Goal: Task Accomplishment & Management: Manage account settings

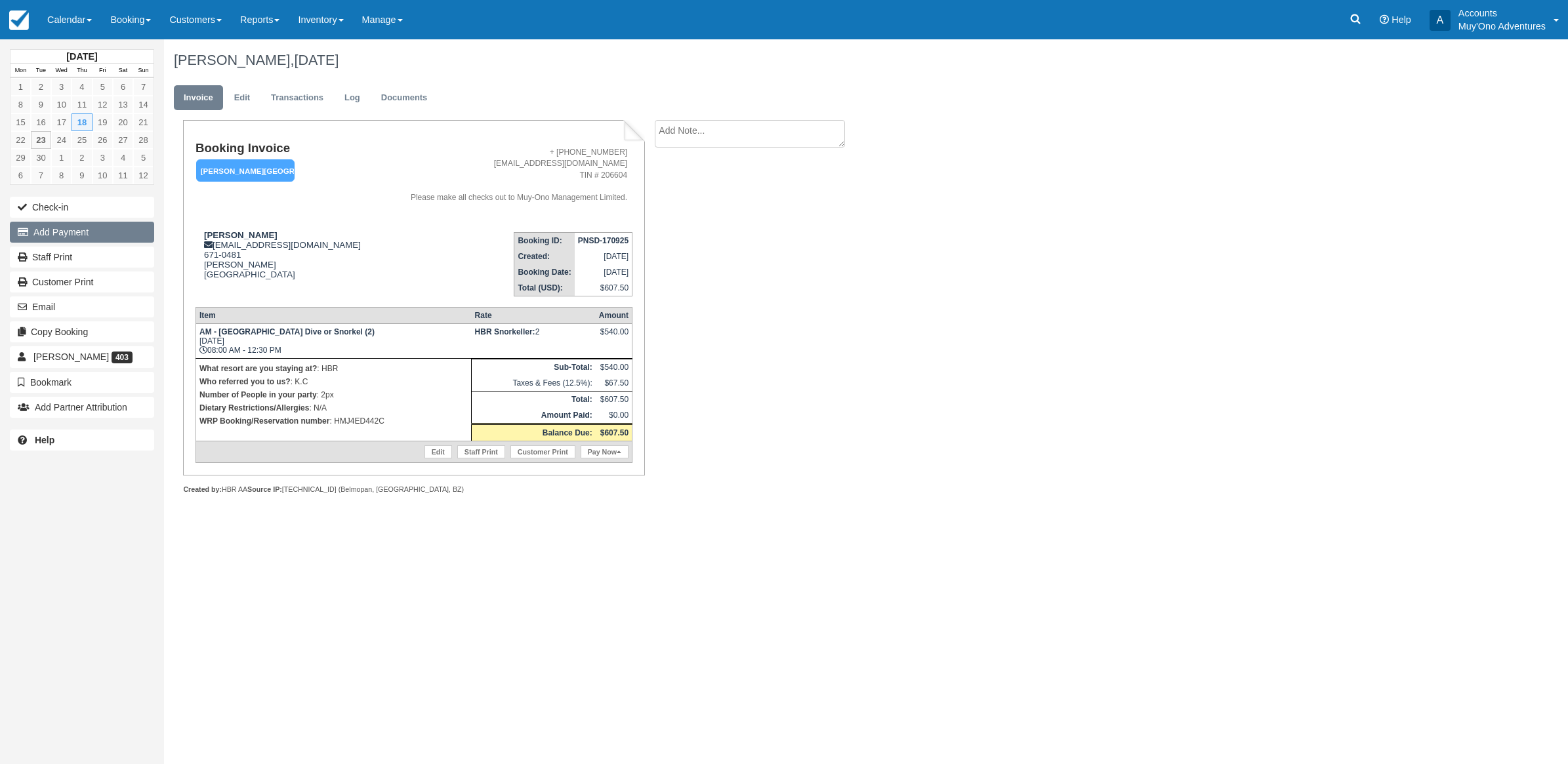
click at [110, 237] on button "Add Payment" at bounding box center [81, 232] width 144 height 21
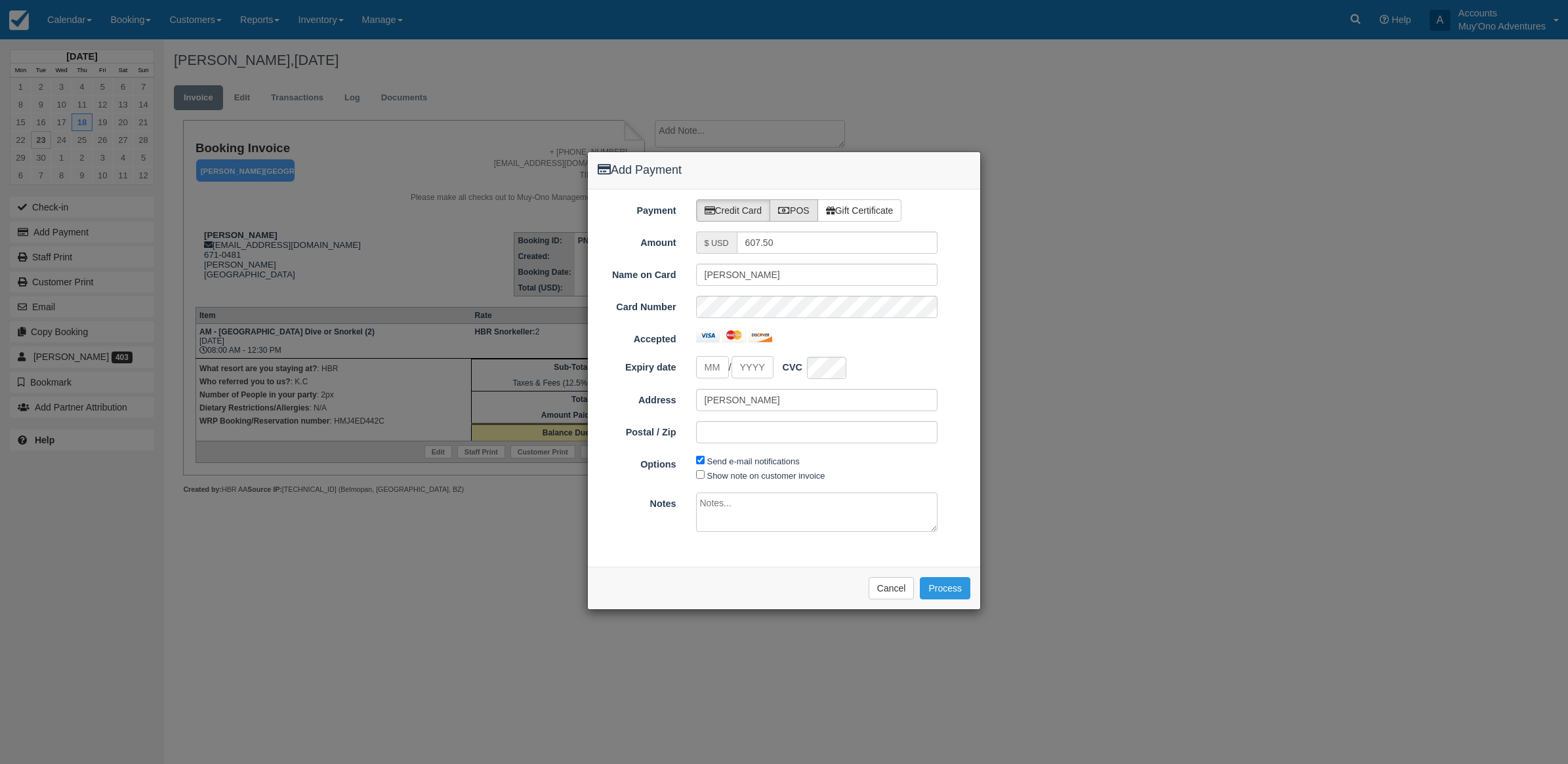
click at [810, 200] on label "POS" at bounding box center [794, 211] width 49 height 22
radio input "true"
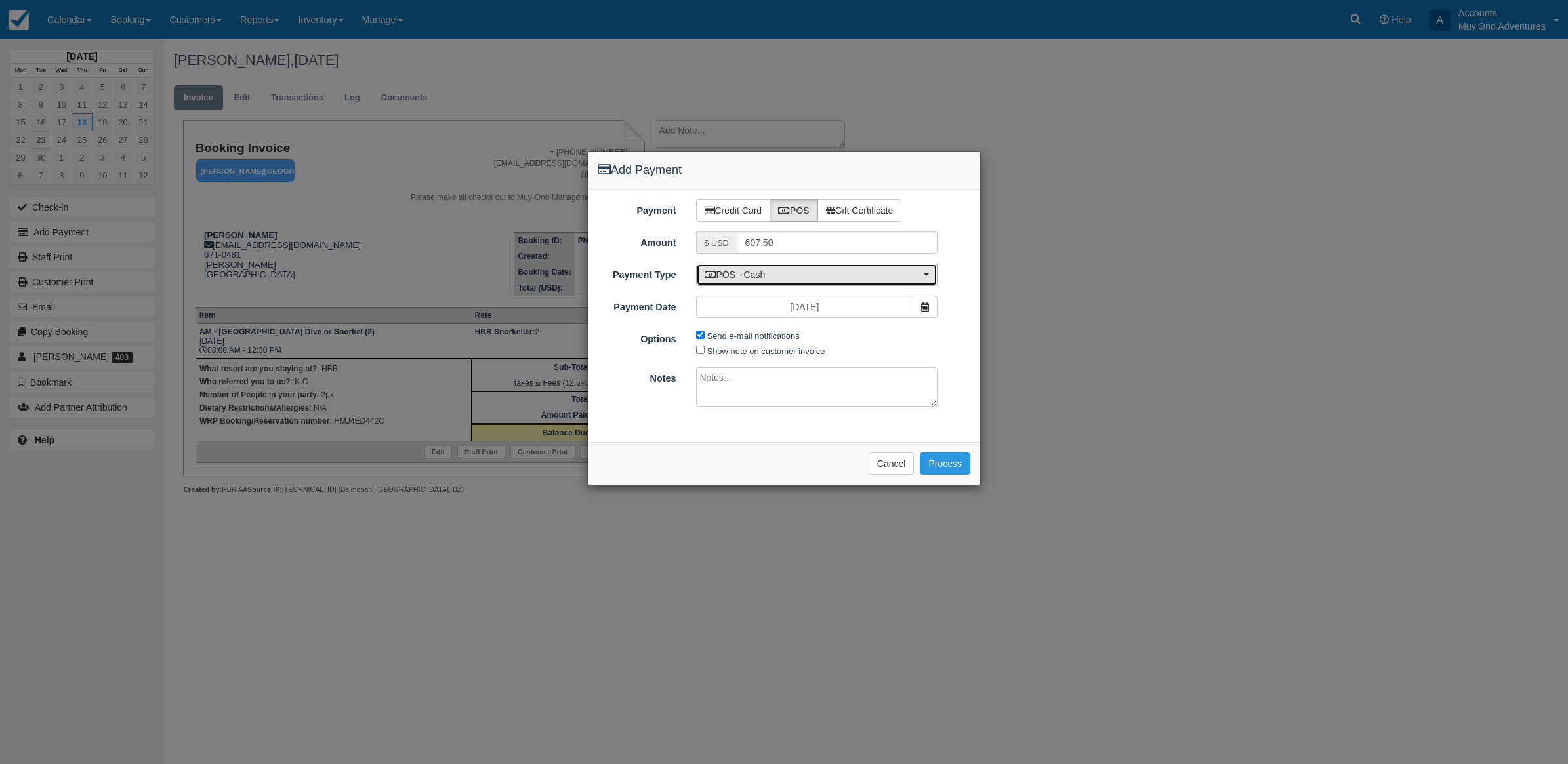
click at [771, 277] on span "POS - Cash" at bounding box center [813, 274] width 217 height 13
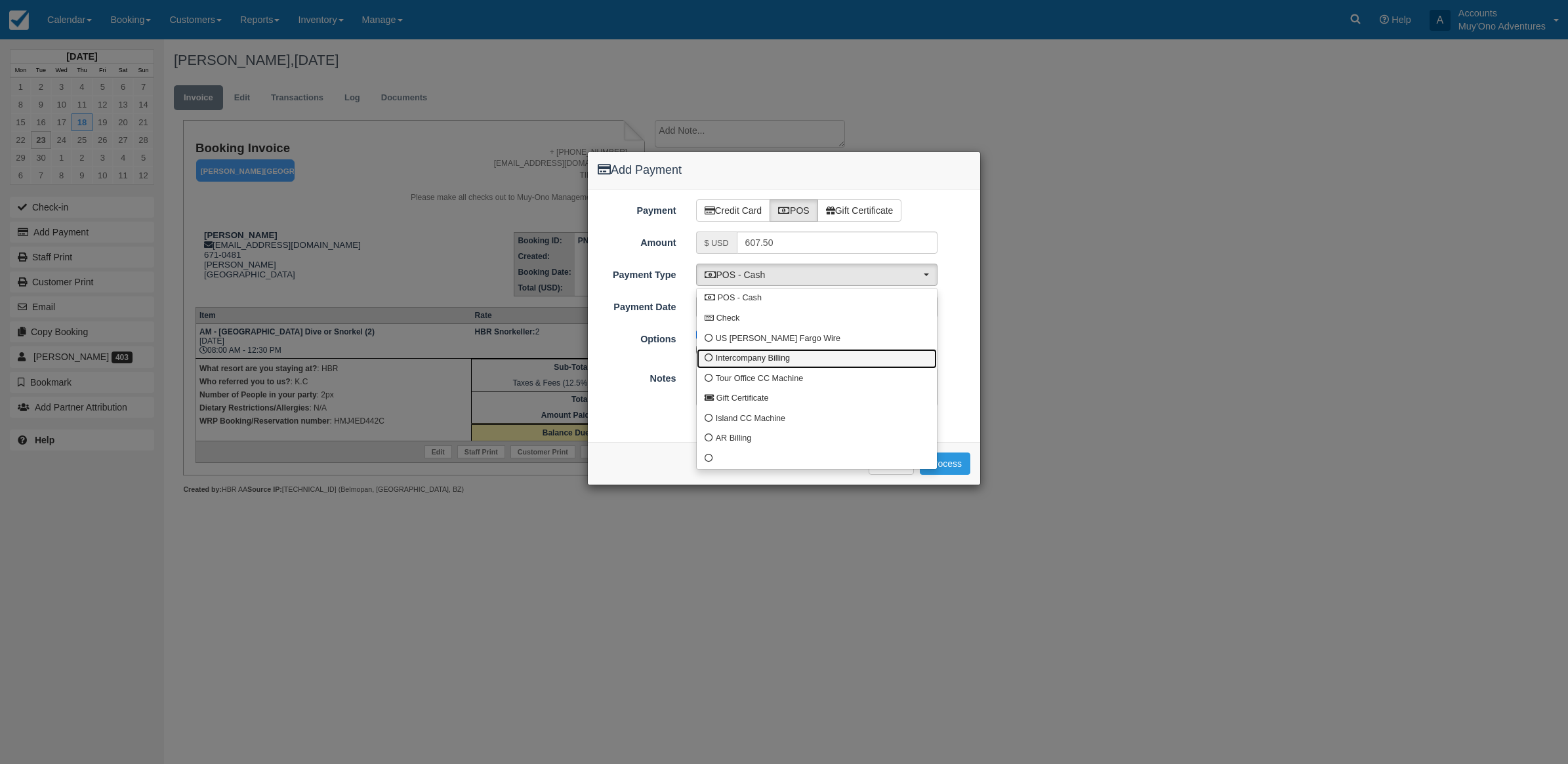
click at [732, 361] on span "Intercompany Billing" at bounding box center [753, 359] width 74 height 12
select select "custom4"
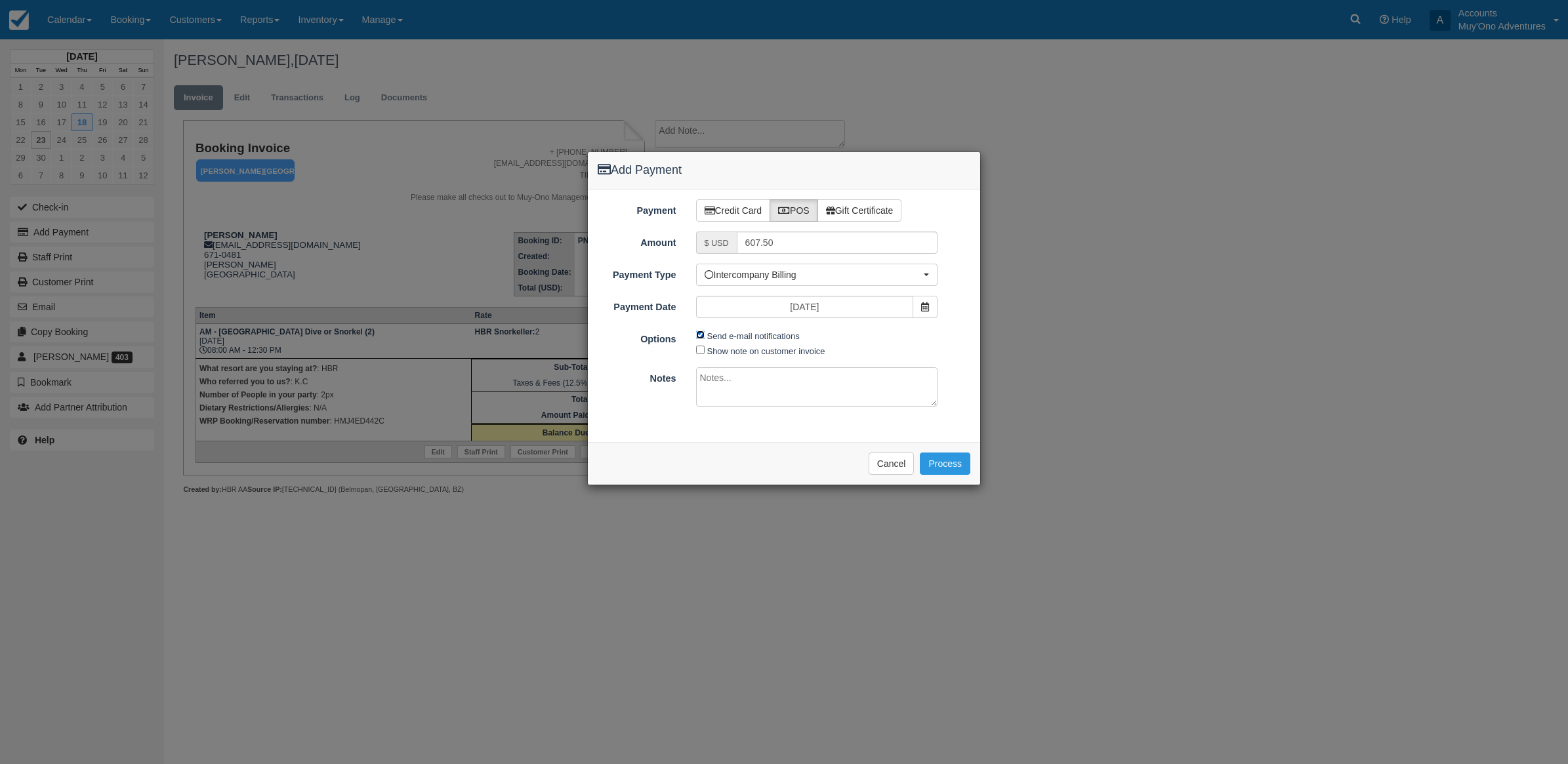
click at [698, 335] on input "Send e-mail notifications" at bounding box center [700, 334] width 9 height 9
checkbox input "false"
click at [748, 401] on textarea at bounding box center [817, 387] width 242 height 39
type textarea "Invoiced in HBR CT"
click at [958, 467] on button "Process" at bounding box center [945, 464] width 50 height 22
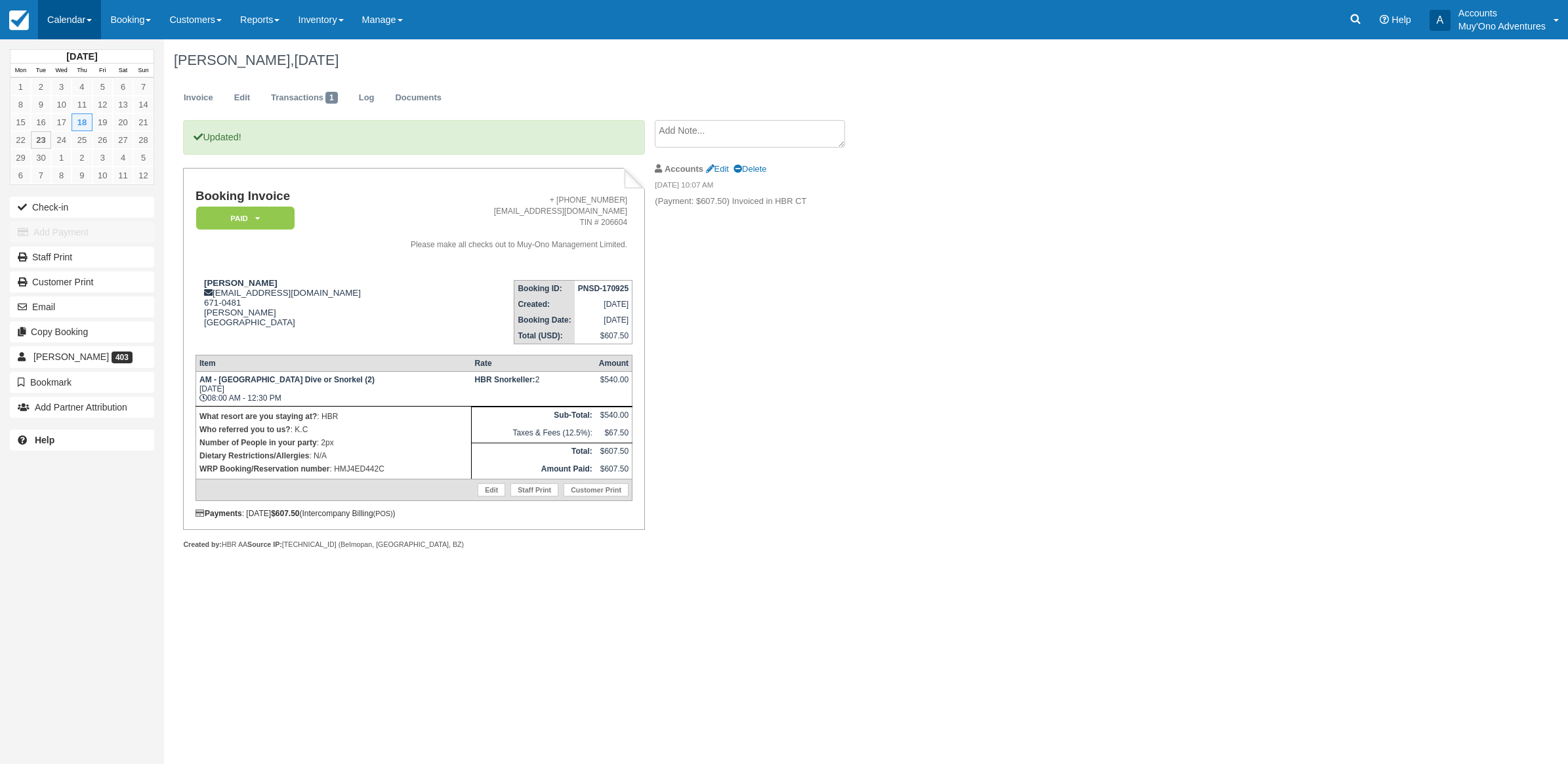
click at [85, 20] on link "Calendar" at bounding box center [69, 20] width 63 height 39
click at [76, 118] on link "Month" at bounding box center [90, 124] width 103 height 28
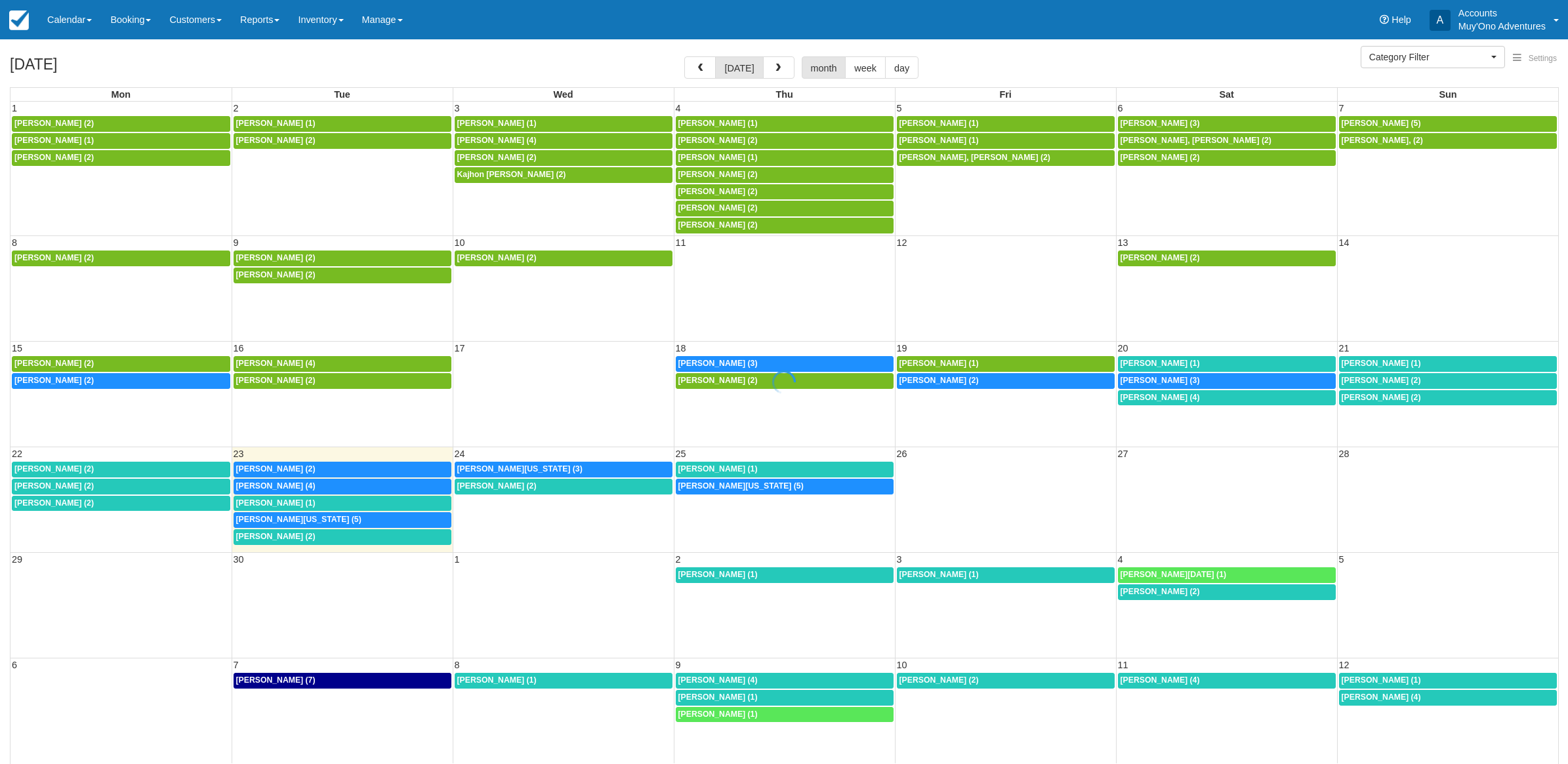
select select
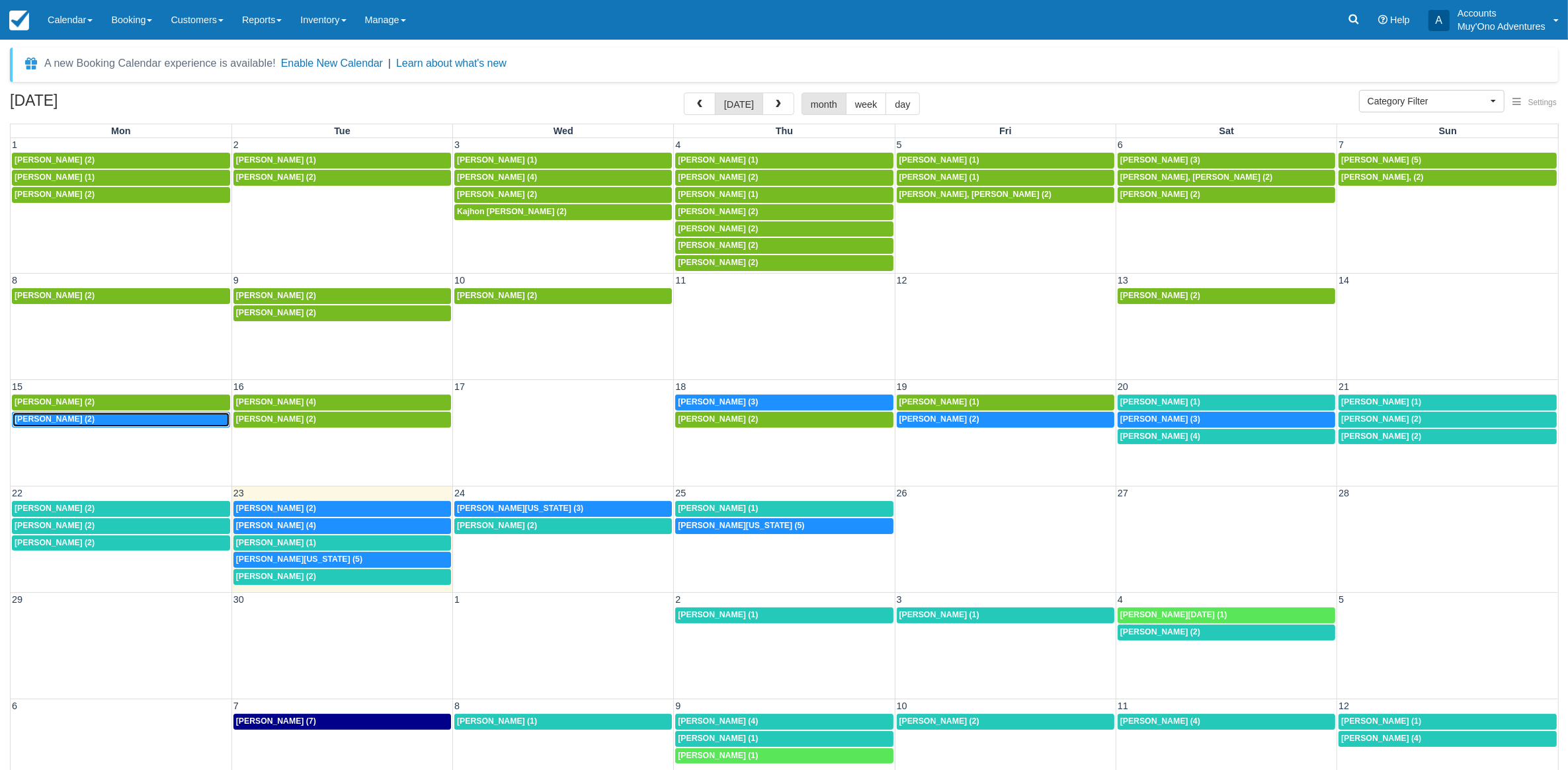
click at [131, 428] on link "7:30a [PERSON_NAME] (2)" at bounding box center [121, 420] width 219 height 16
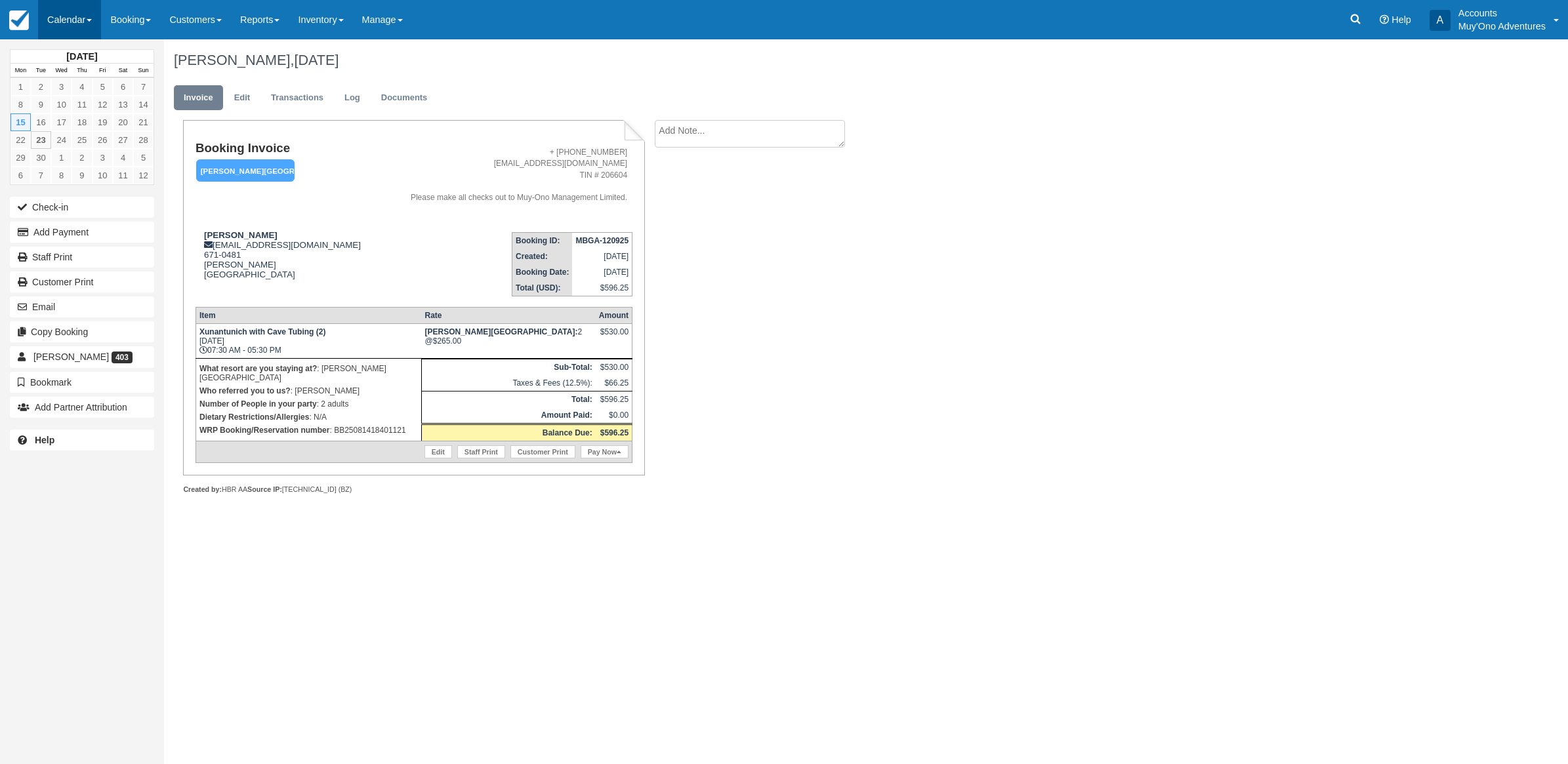
click at [64, 9] on link "Calendar" at bounding box center [69, 20] width 63 height 39
click at [65, 126] on link "Month" at bounding box center [90, 124] width 103 height 28
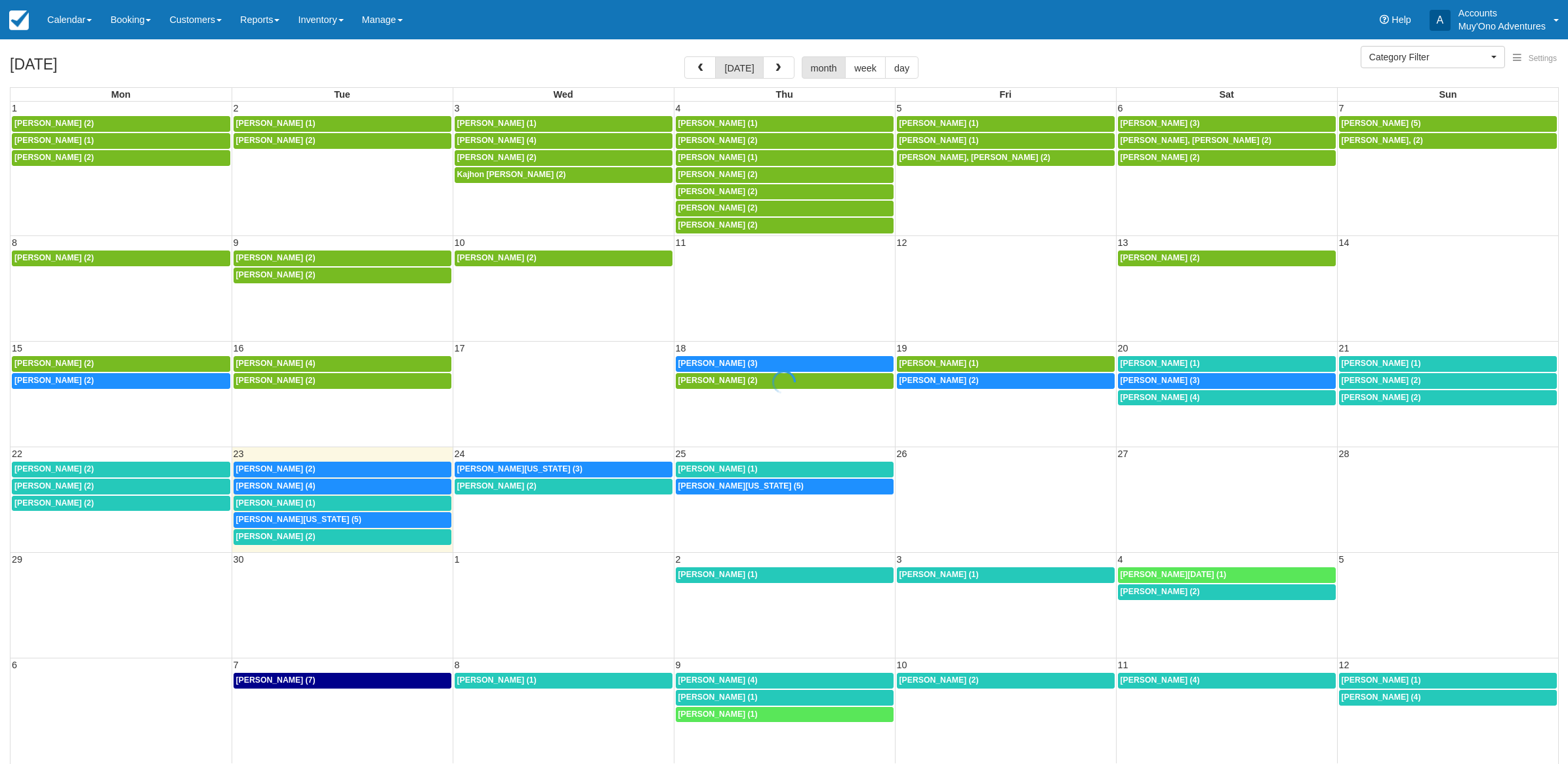
select select
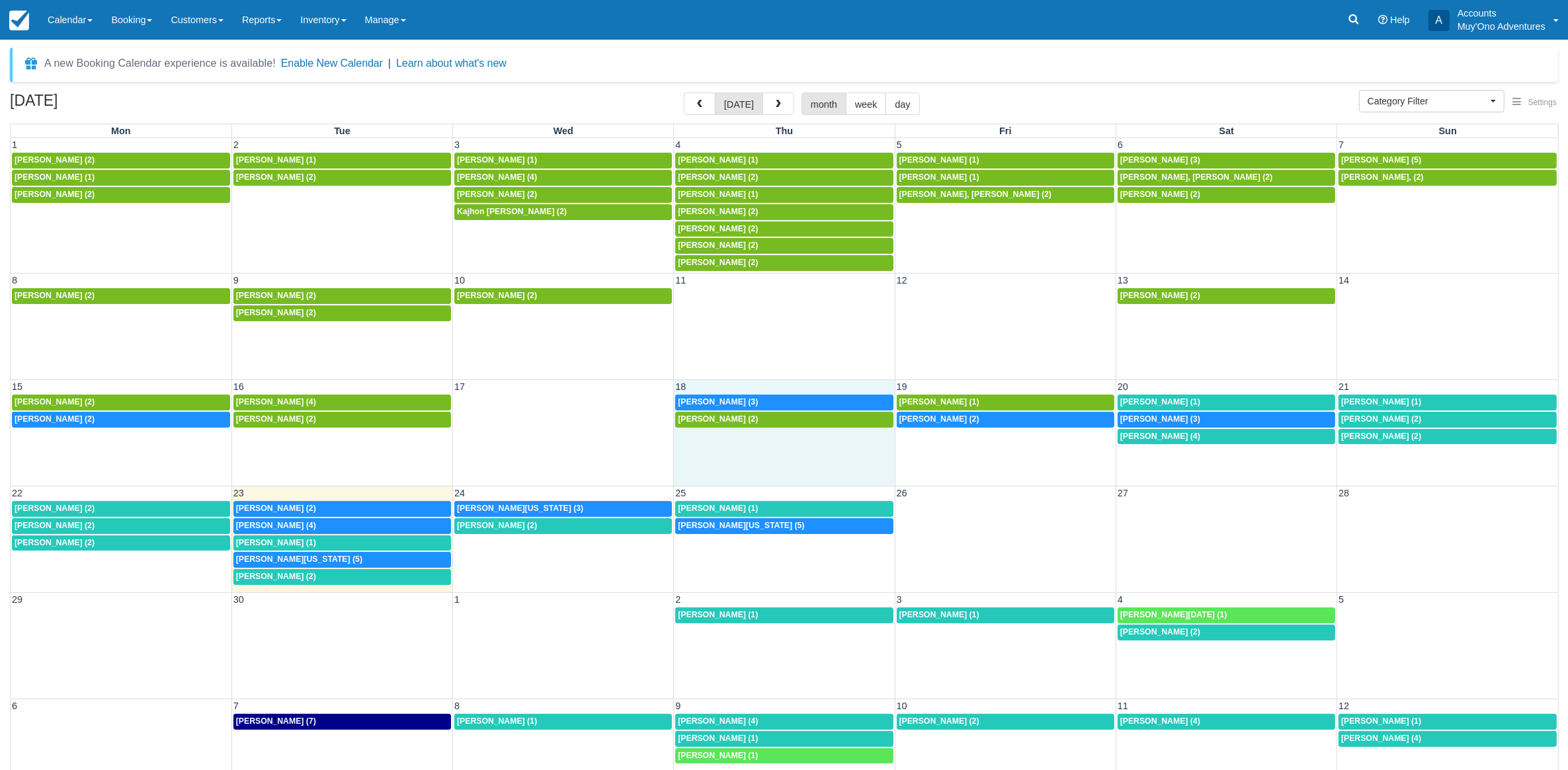
click at [773, 394] on td "18" at bounding box center [784, 386] width 221 height 14
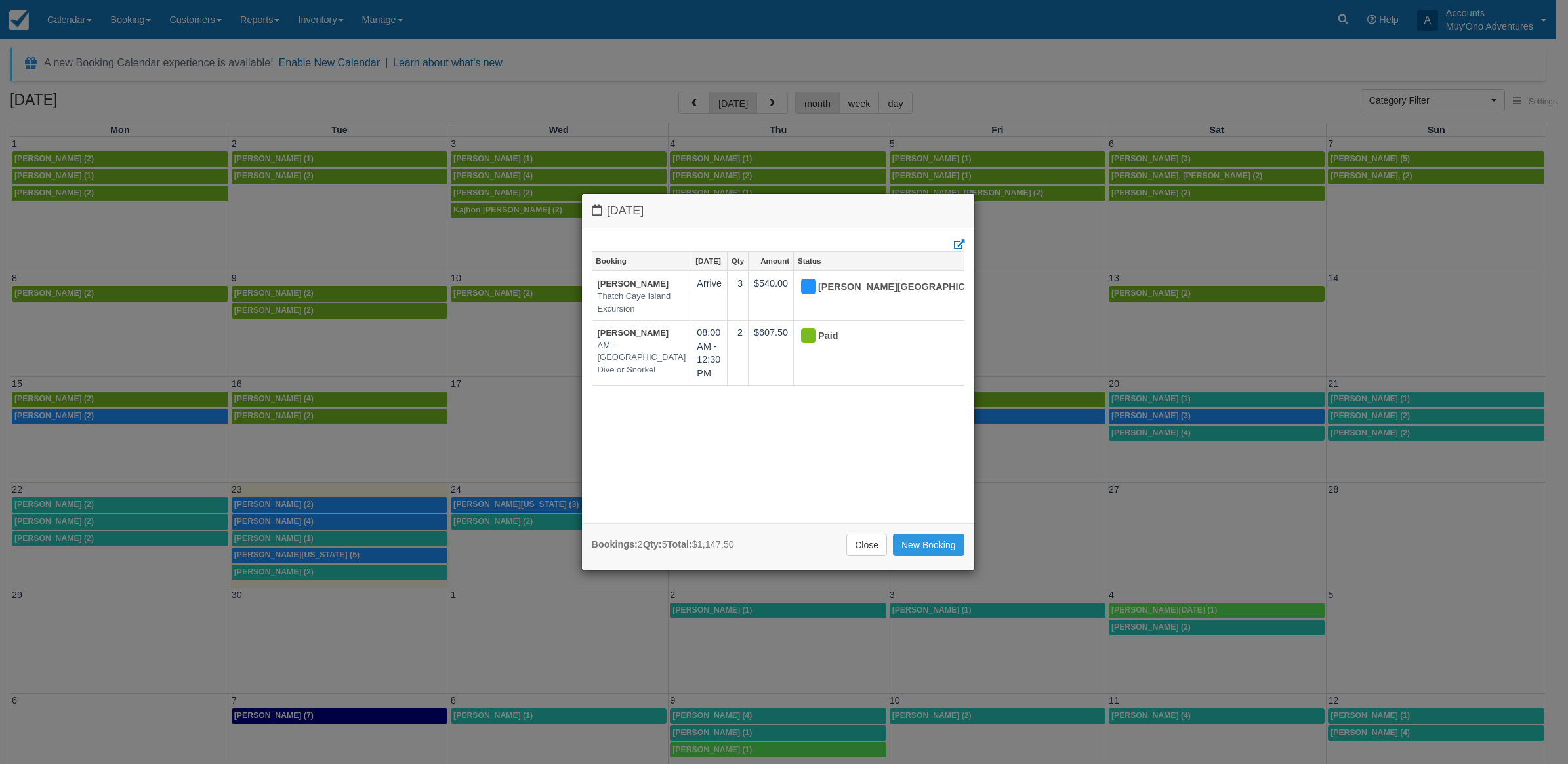
click at [919, 49] on div "Thursday September 18 2025 Booking Sep 18 Qty Amount Status Nico Ramsey Thatch …" at bounding box center [784, 382] width 1568 height 764
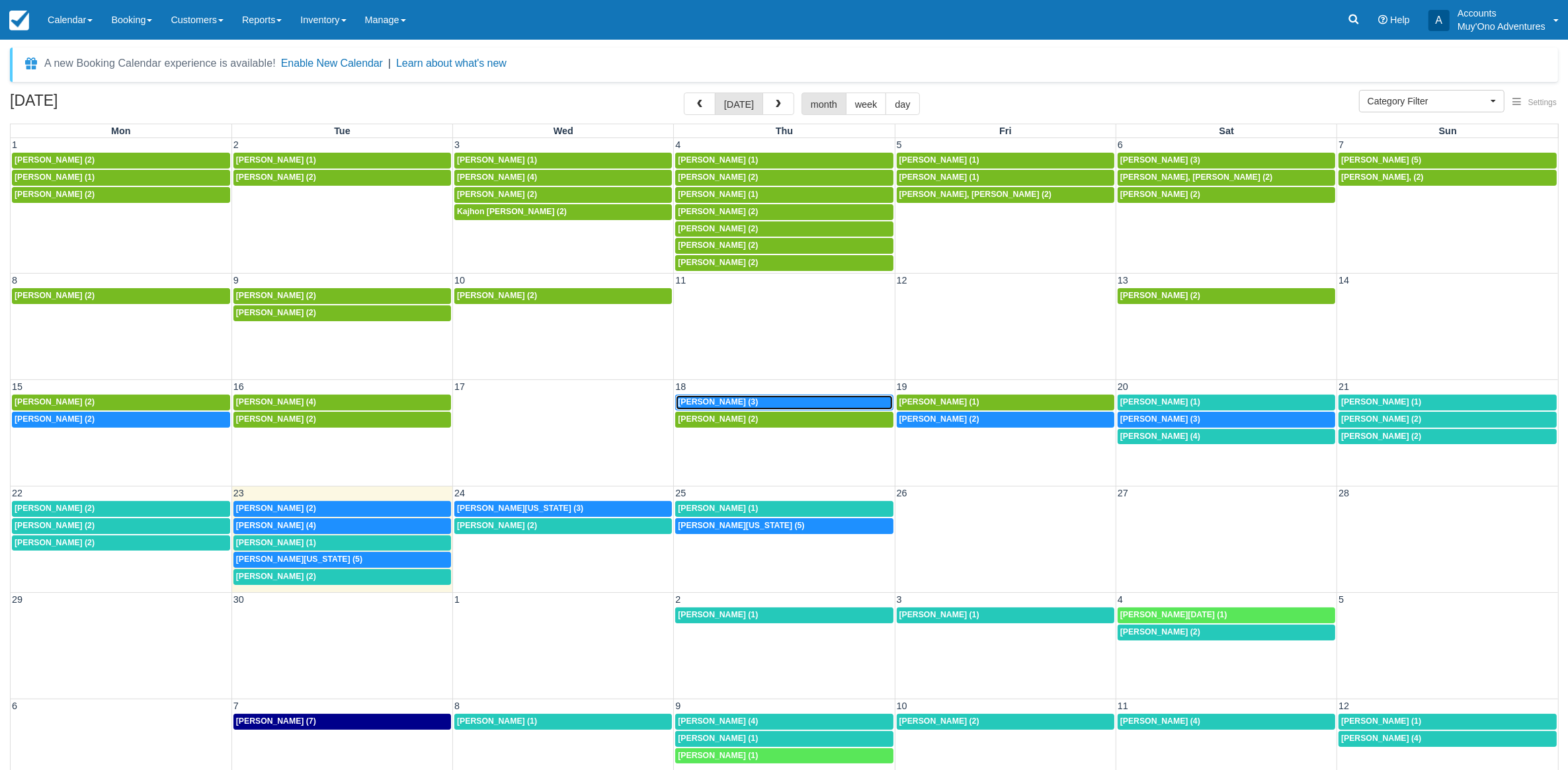
click at [793, 402] on div "[PERSON_NAME] (3)" at bounding box center [784, 402] width 212 height 10
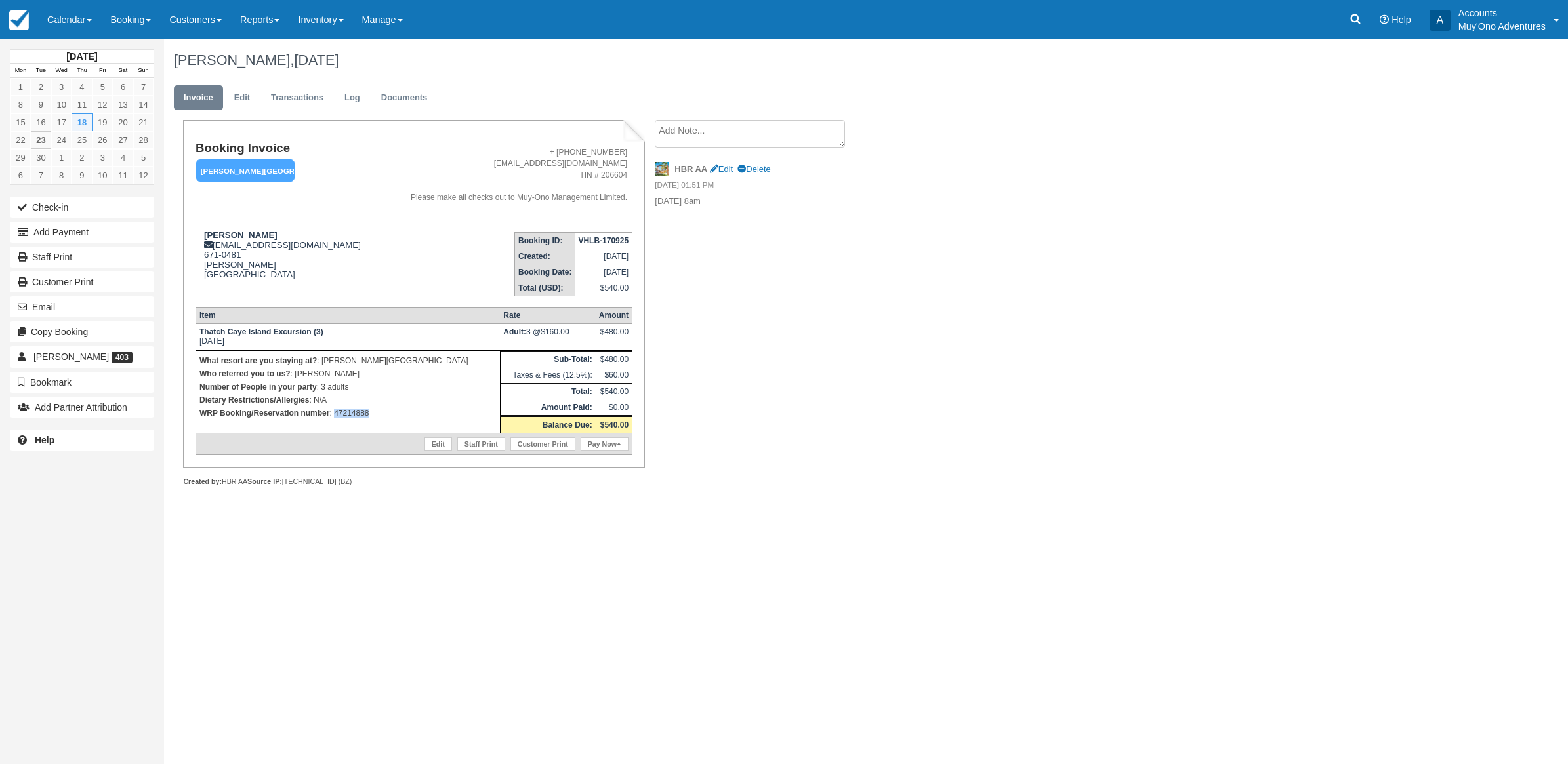
drag, startPoint x: 381, startPoint y: 417, endPoint x: 335, endPoint y: 419, distance: 46.0
click at [335, 419] on td "What resort are you staying at? : Hopkins Bay Resort Who referred you to us? : …" at bounding box center [348, 391] width 304 height 83
copy p "47214888"
click at [87, 231] on button "Add Payment" at bounding box center [81, 232] width 144 height 21
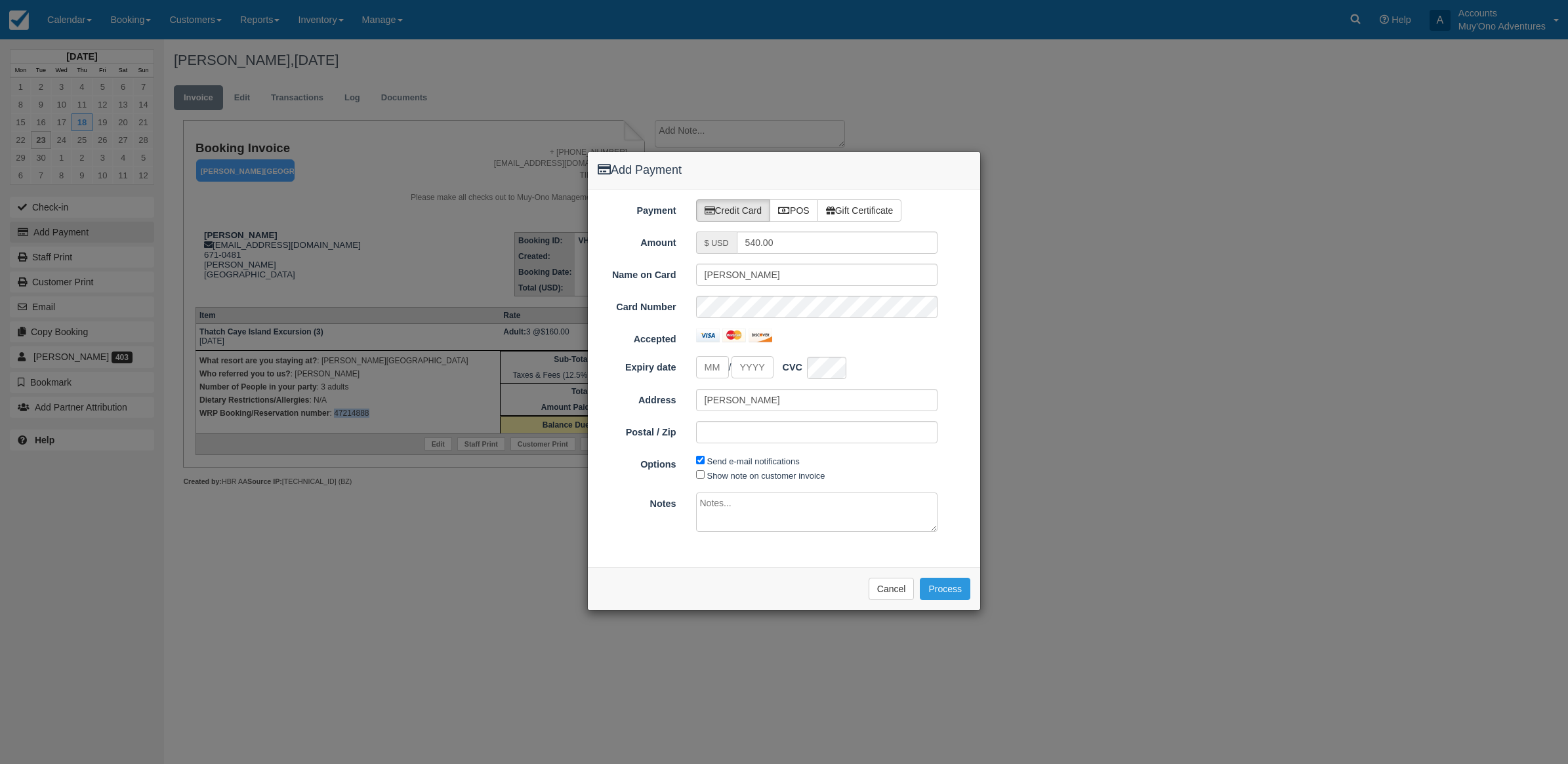
type input "09/23/25"
click at [806, 215] on label "POS" at bounding box center [794, 211] width 49 height 22
radio input "true"
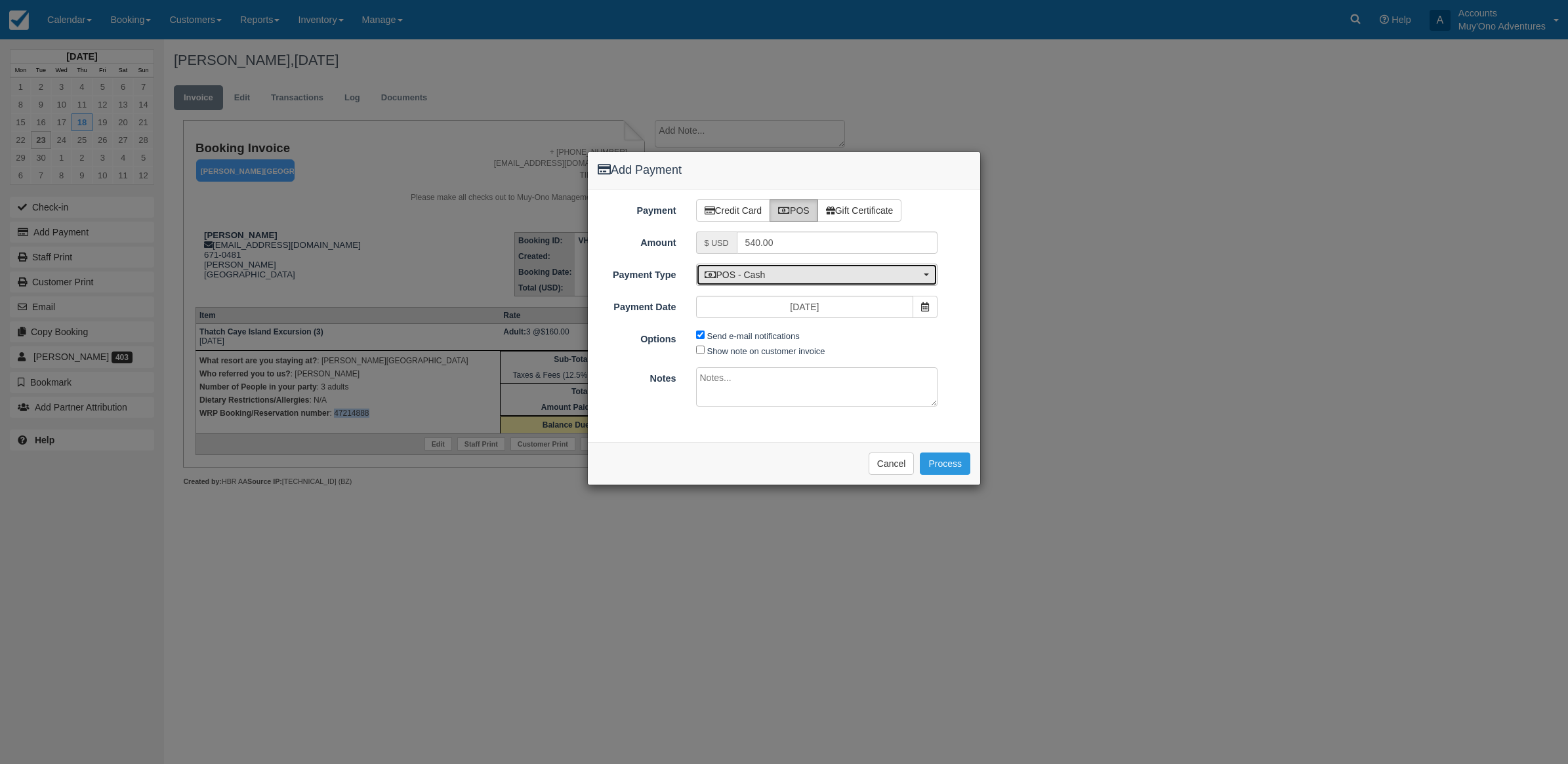
click at [799, 278] on span "POS - Cash" at bounding box center [813, 274] width 217 height 13
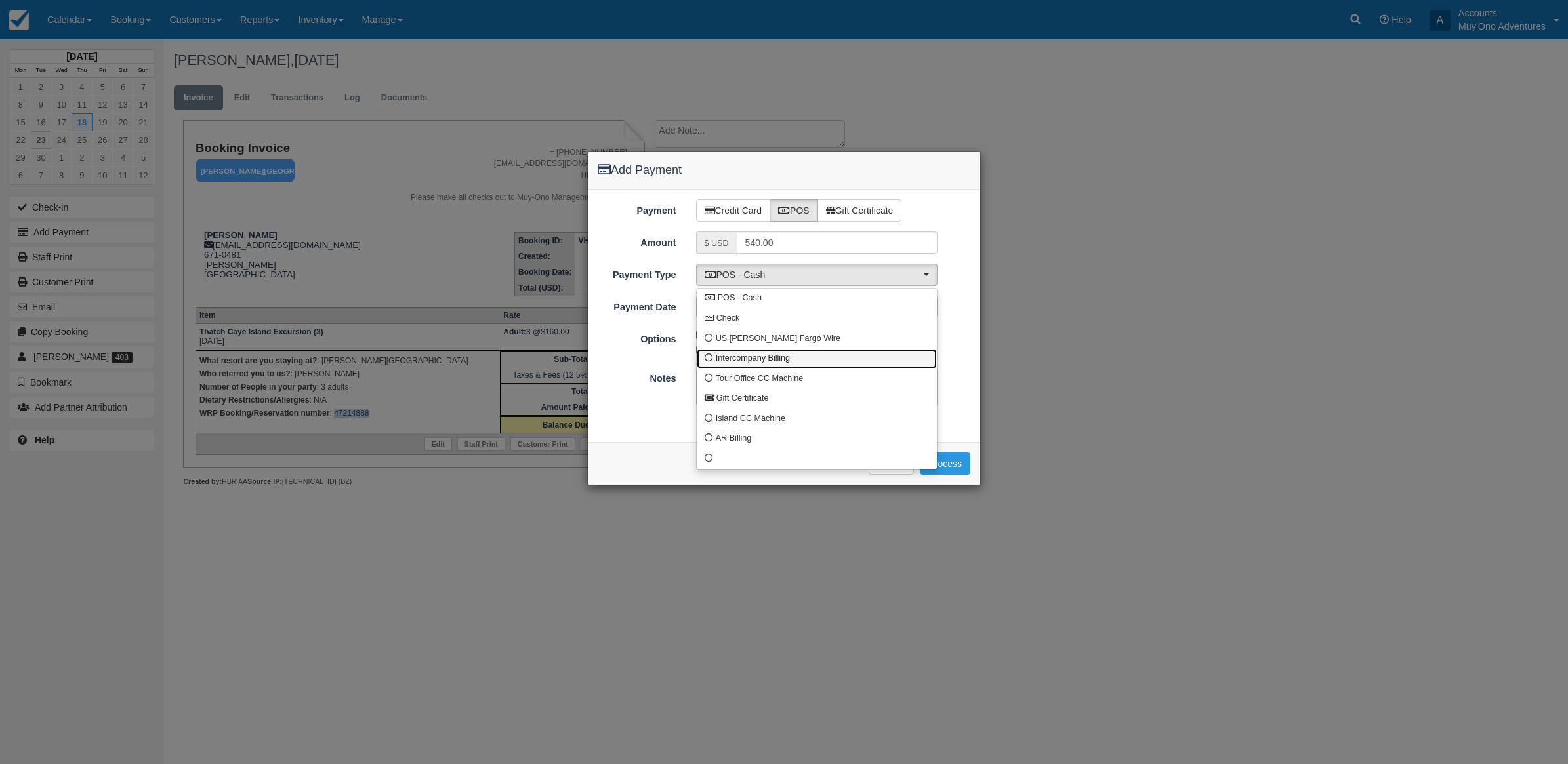
click at [717, 363] on span "Intercompany Billing" at bounding box center [753, 359] width 74 height 12
select select "custom4"
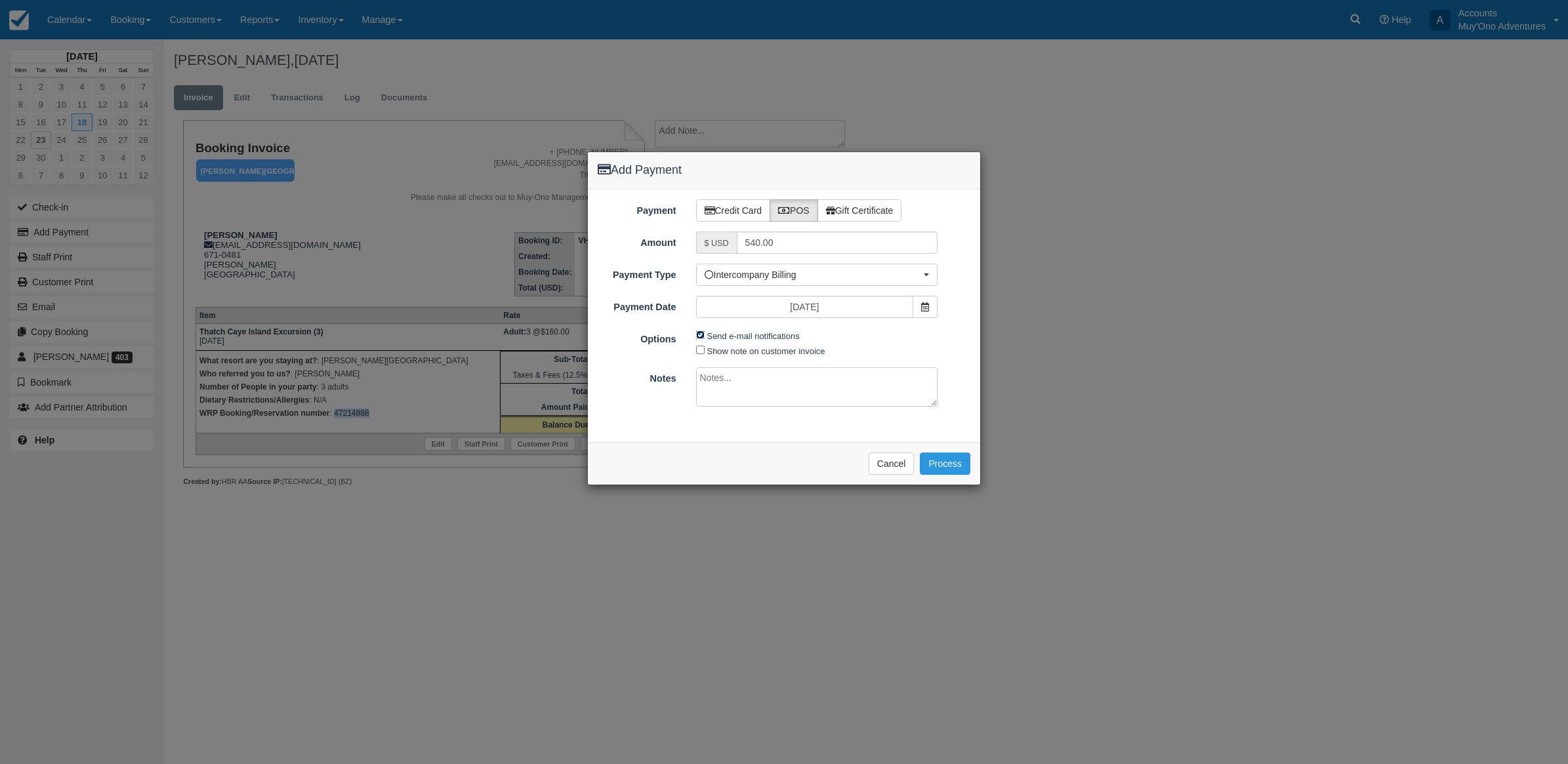
click at [698, 335] on input "Send e-mail notifications" at bounding box center [700, 334] width 9 height 9
checkbox input "false"
click at [753, 371] on textarea at bounding box center [817, 387] width 242 height 39
type textarea "Invoiced in HBR CT"
click at [958, 475] on button "Process" at bounding box center [945, 464] width 50 height 22
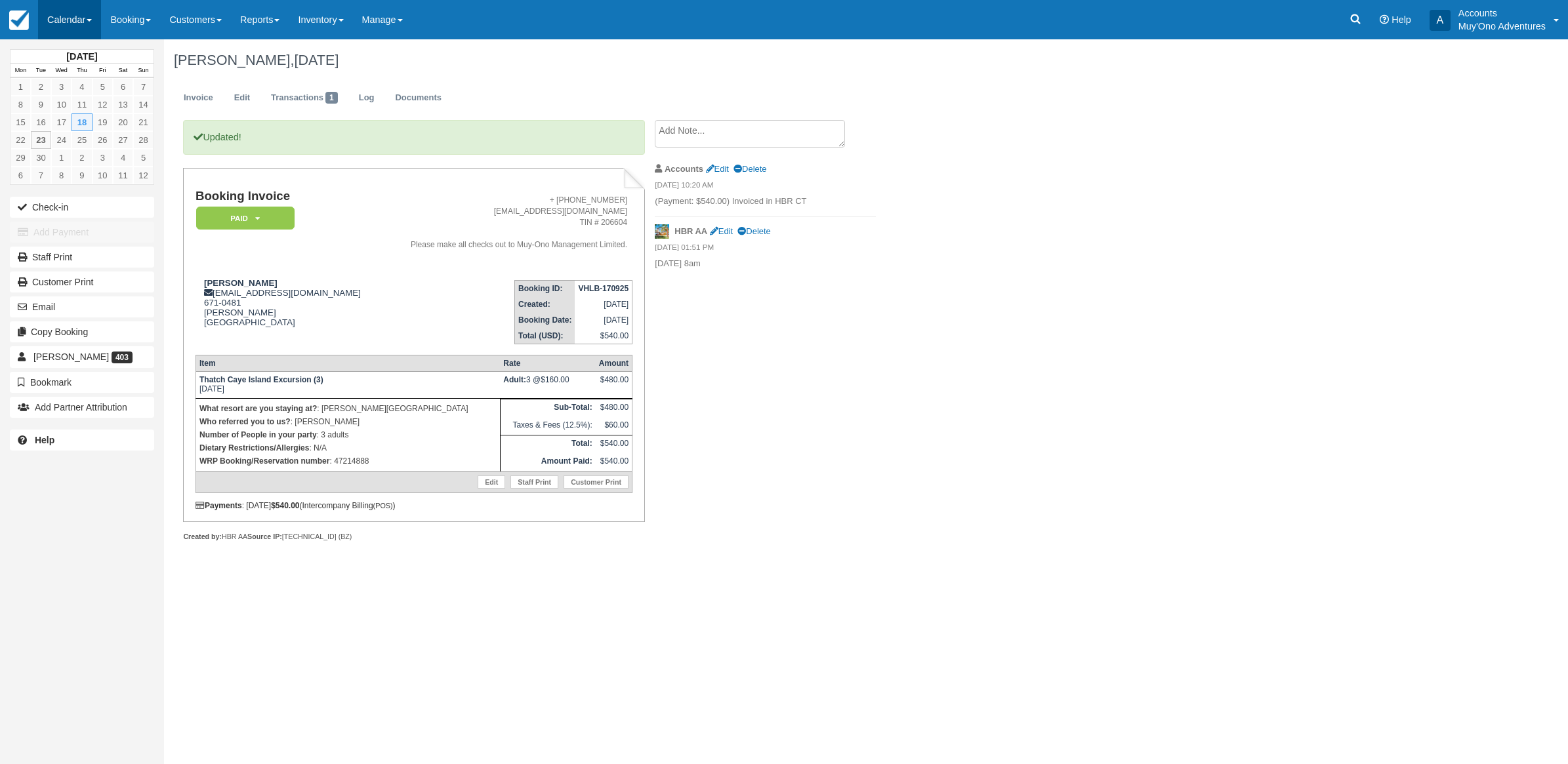
click at [63, 13] on link "Calendar" at bounding box center [69, 20] width 63 height 39
click at [44, 121] on link "Month" at bounding box center [90, 124] width 103 height 28
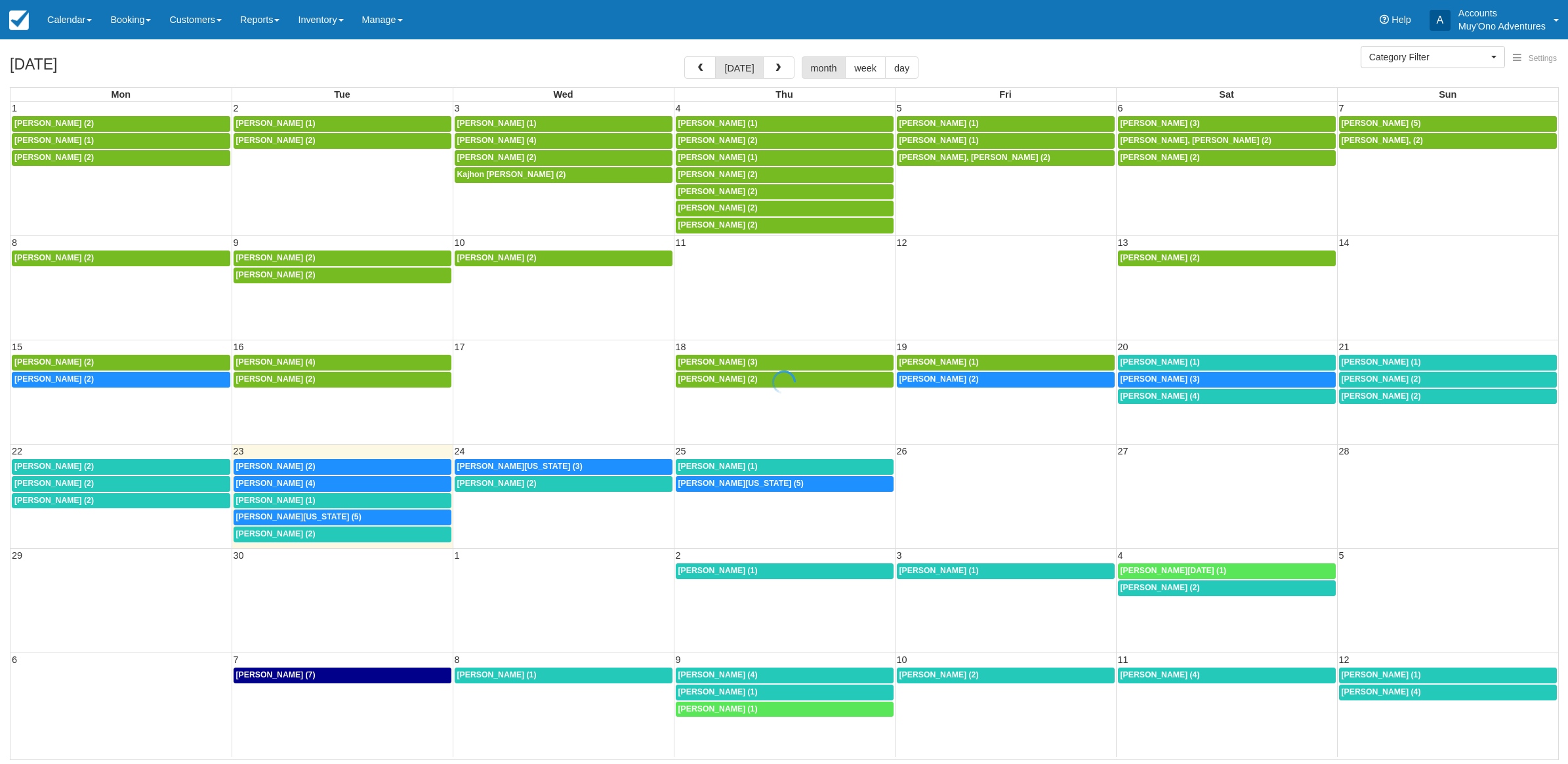
select select
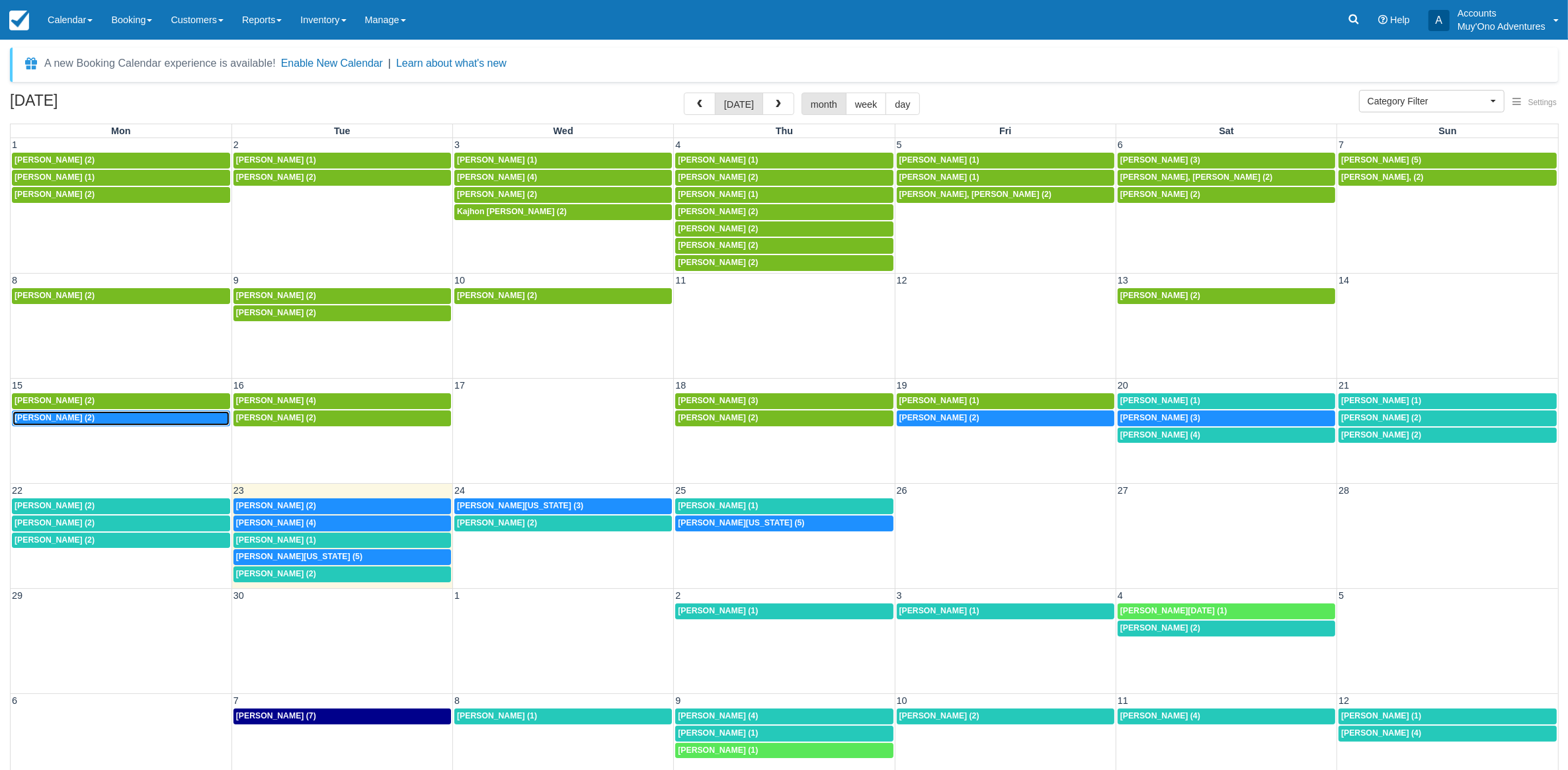
click at [128, 422] on div "7:30a [PERSON_NAME] (2)" at bounding box center [121, 418] width 213 height 10
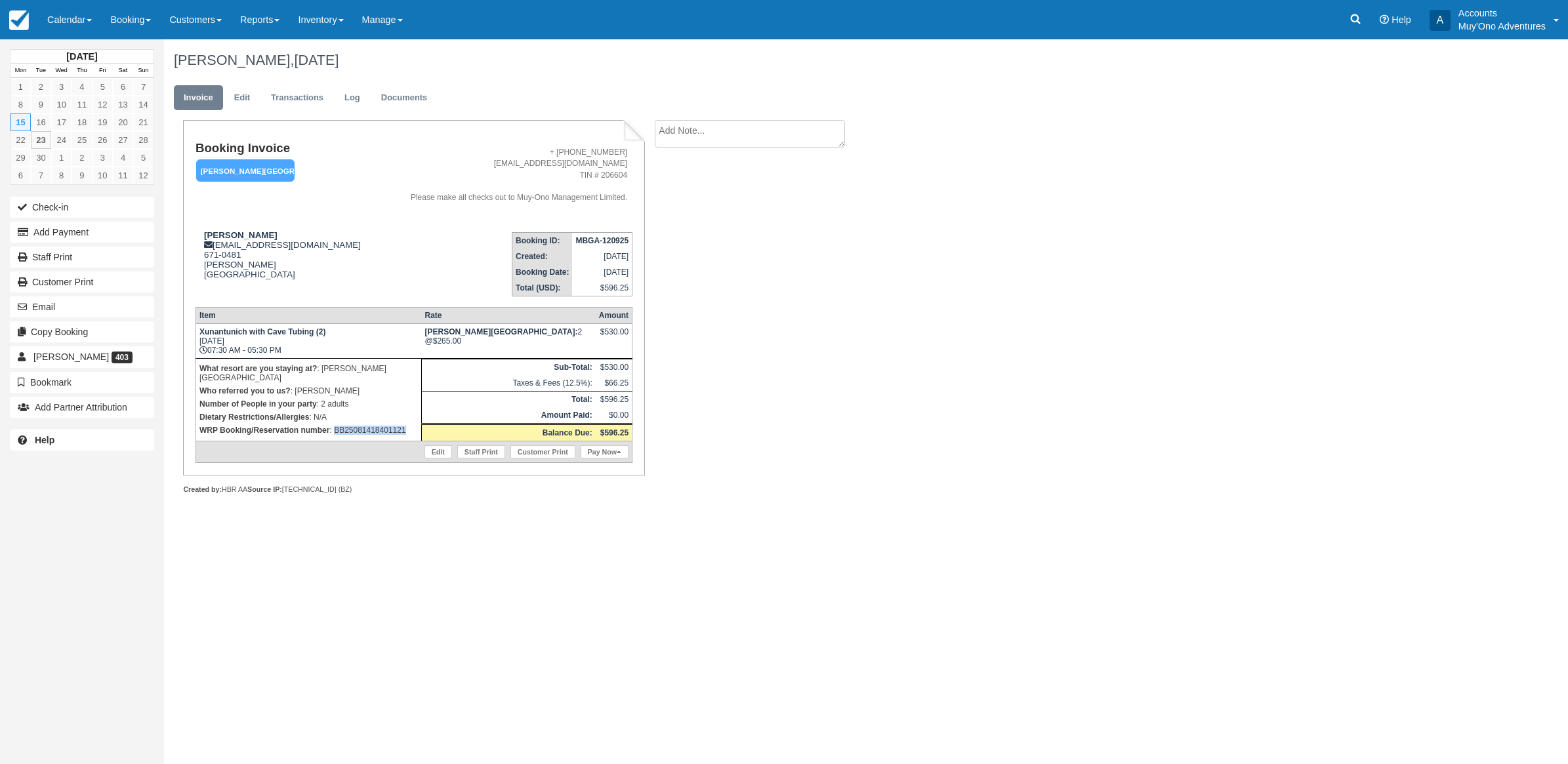
drag, startPoint x: 408, startPoint y: 420, endPoint x: 335, endPoint y: 436, distance: 74.7
click at [335, 436] on td "What resort are you staying at? : Hopkins Bay Resort Who referred you to us? : …" at bounding box center [308, 399] width 225 height 83
copy p "BB25081418401121"
click at [57, 233] on button "Add Payment" at bounding box center [81, 232] width 144 height 21
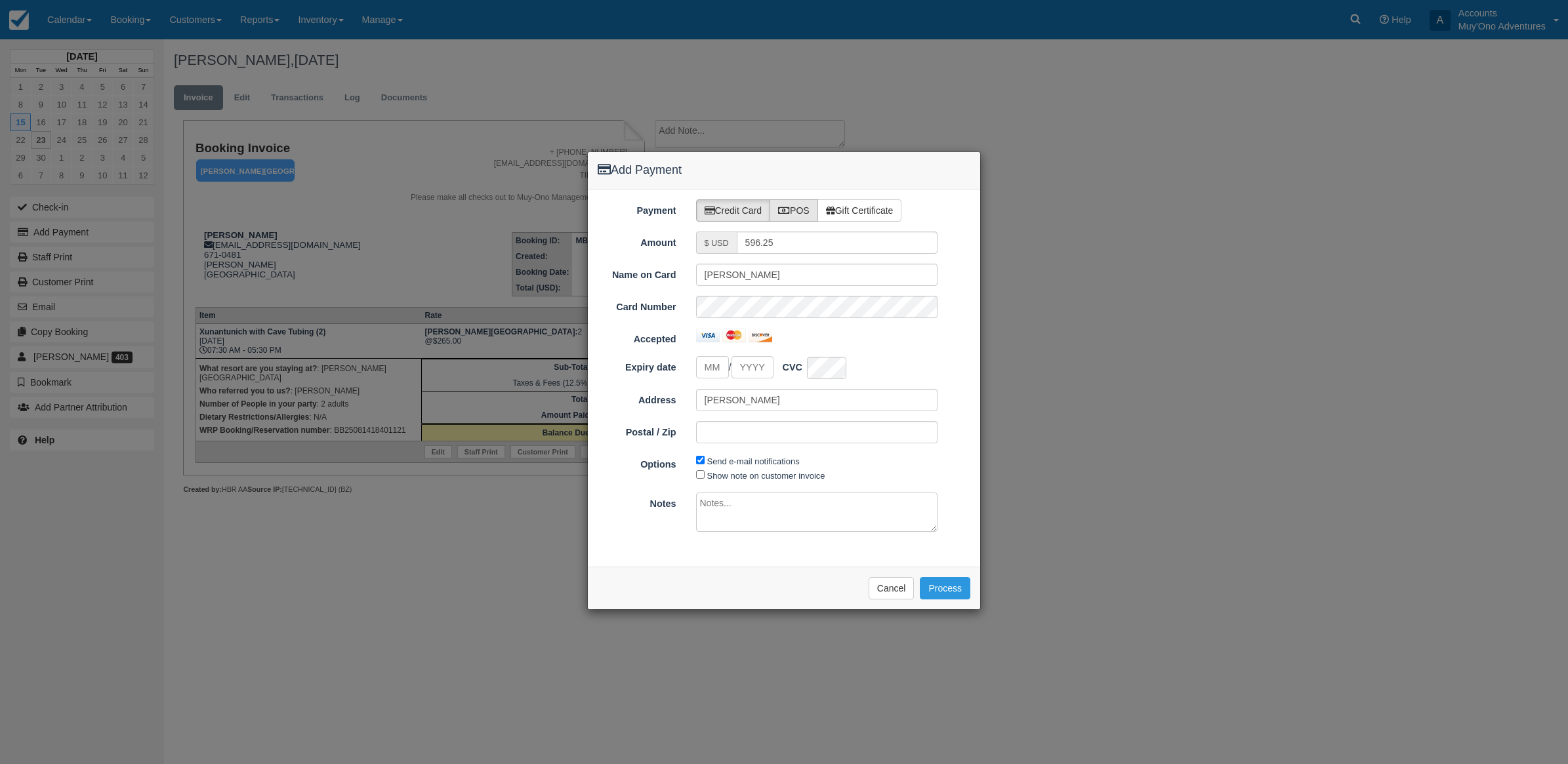
click at [800, 207] on label "POS" at bounding box center [794, 211] width 49 height 22
radio input "true"
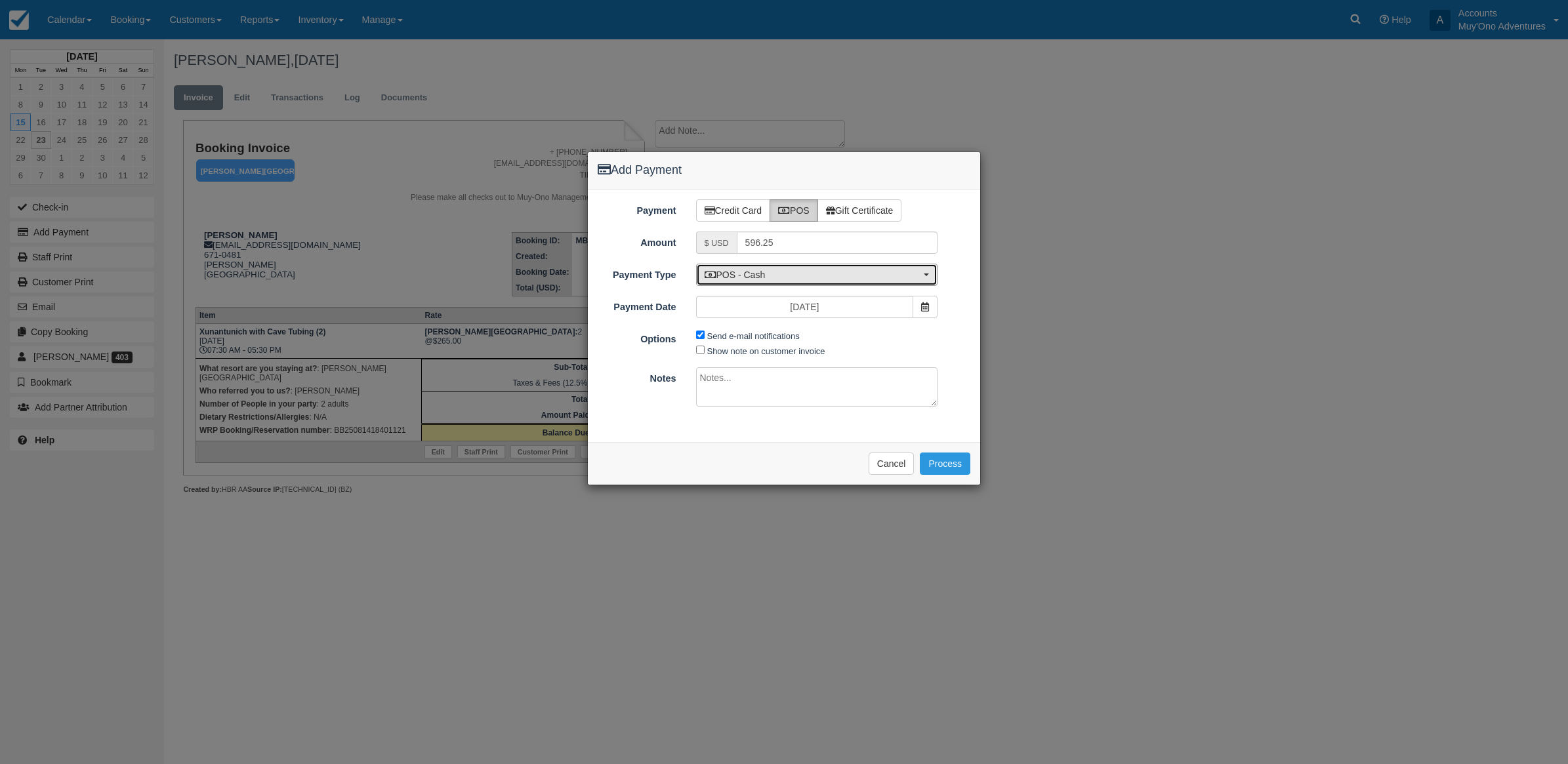
drag, startPoint x: 769, startPoint y: 275, endPoint x: 798, endPoint y: 328, distance: 60.4
click at [768, 275] on span "POS - Cash" at bounding box center [813, 274] width 217 height 13
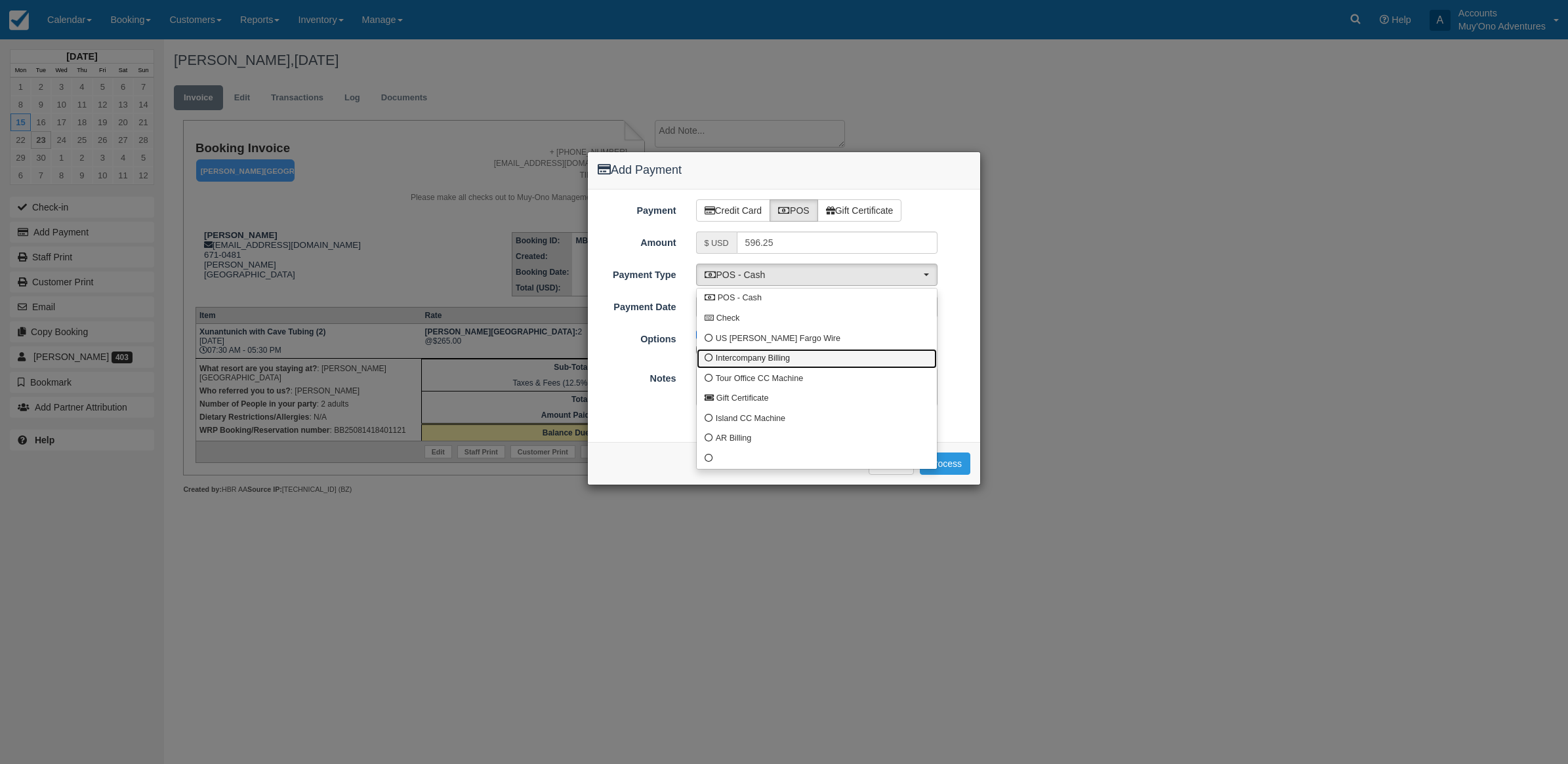
click at [748, 355] on span "Intercompany Billing" at bounding box center [753, 359] width 74 height 12
select select "custom4"
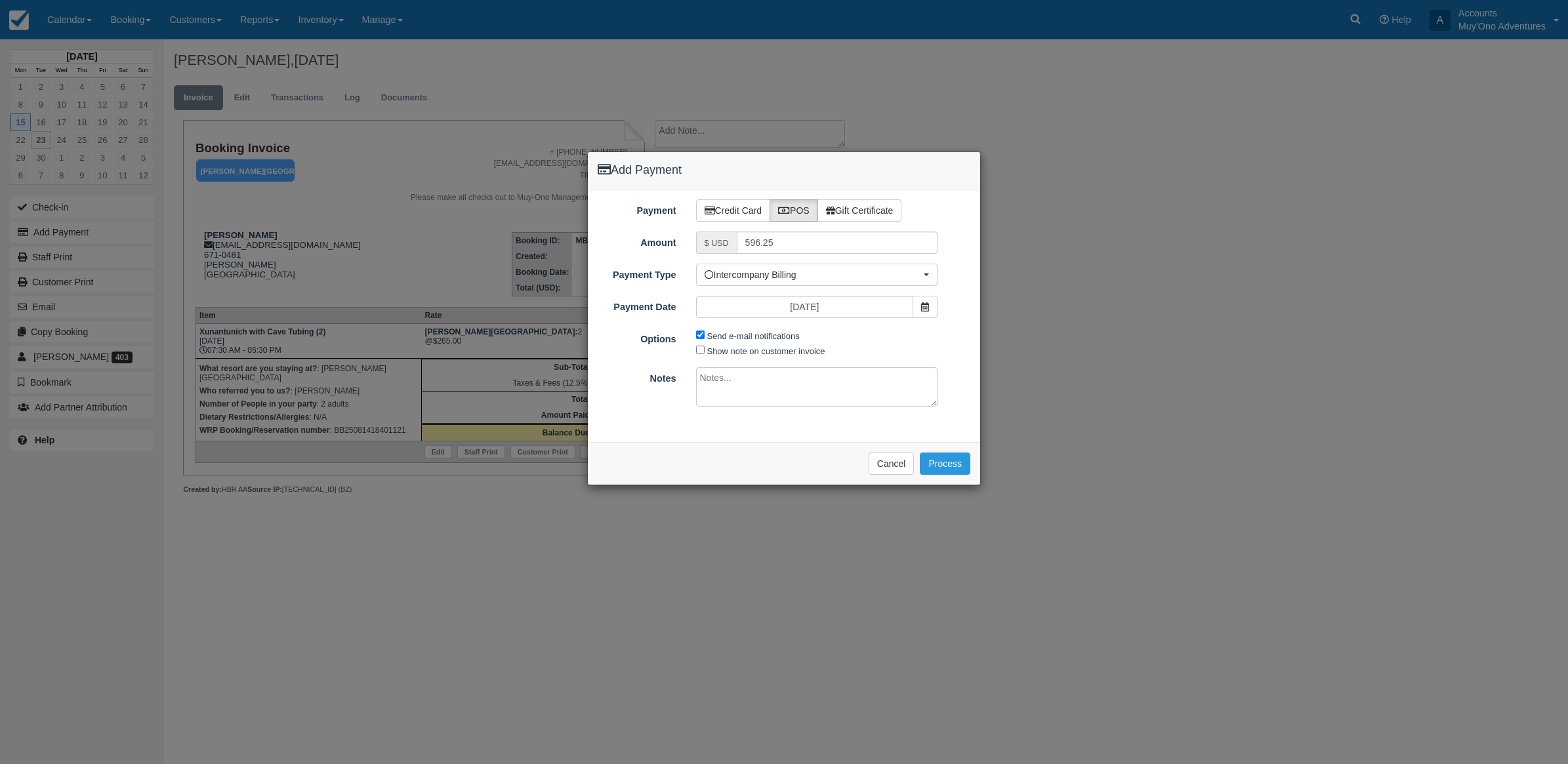
click at [698, 330] on span "Send e-mail notifications" at bounding box center [751, 335] width 110 height 15
click at [696, 337] on input "Send e-mail notifications" at bounding box center [700, 334] width 9 height 9
checkbox input "false"
click at [785, 404] on textarea at bounding box center [817, 387] width 242 height 39
drag, startPoint x: 798, startPoint y: 388, endPoint x: 479, endPoint y: 373, distance: 319.4
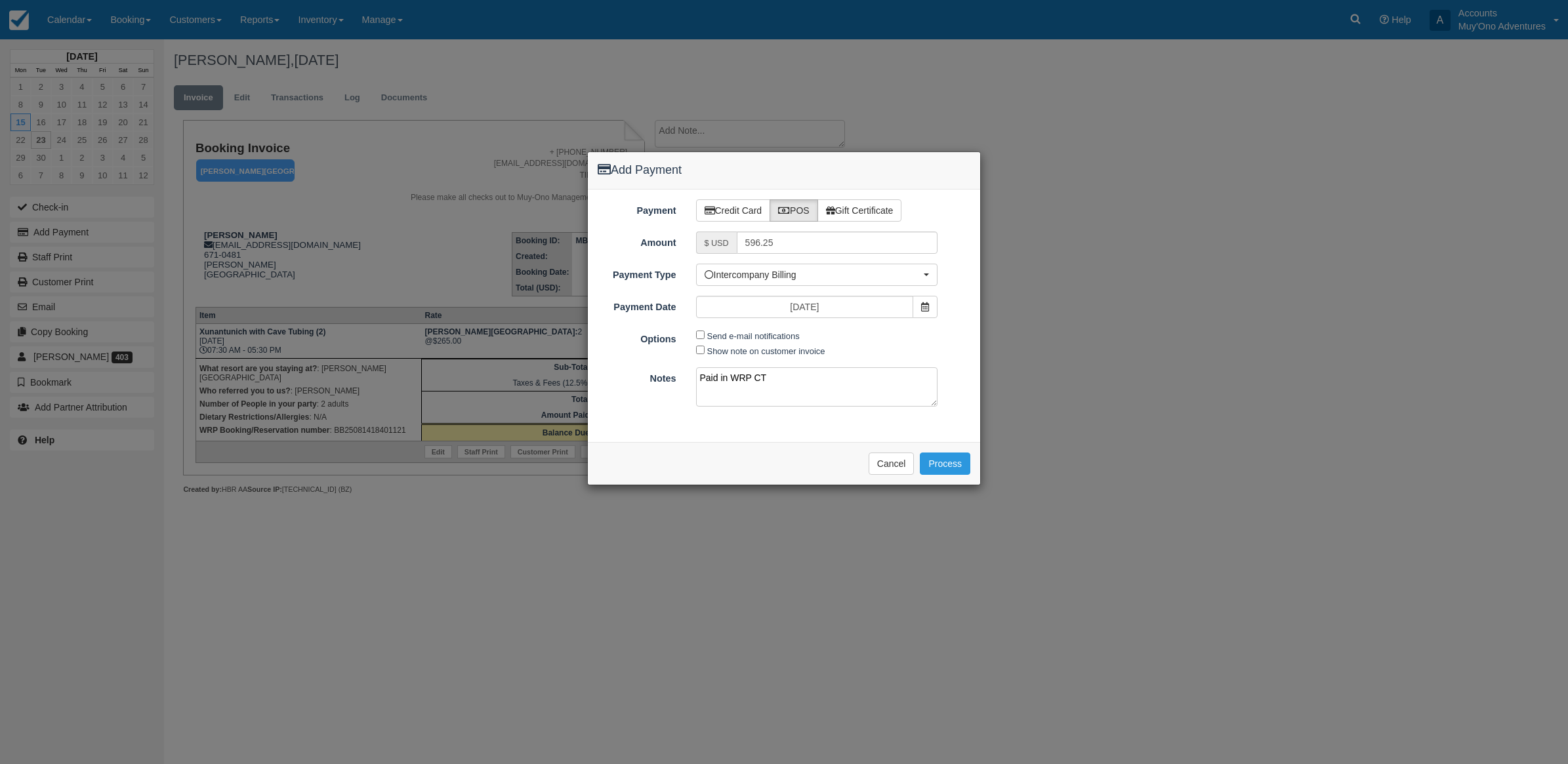
click at [479, 373] on div "Add Payment Payment Credit Card POS Gift Certificate Amount $ USD 596.25 Name o…" at bounding box center [784, 382] width 1568 height 764
type textarea "Invoiced in HBR CT"
click at [939, 473] on button "Process" at bounding box center [945, 464] width 50 height 22
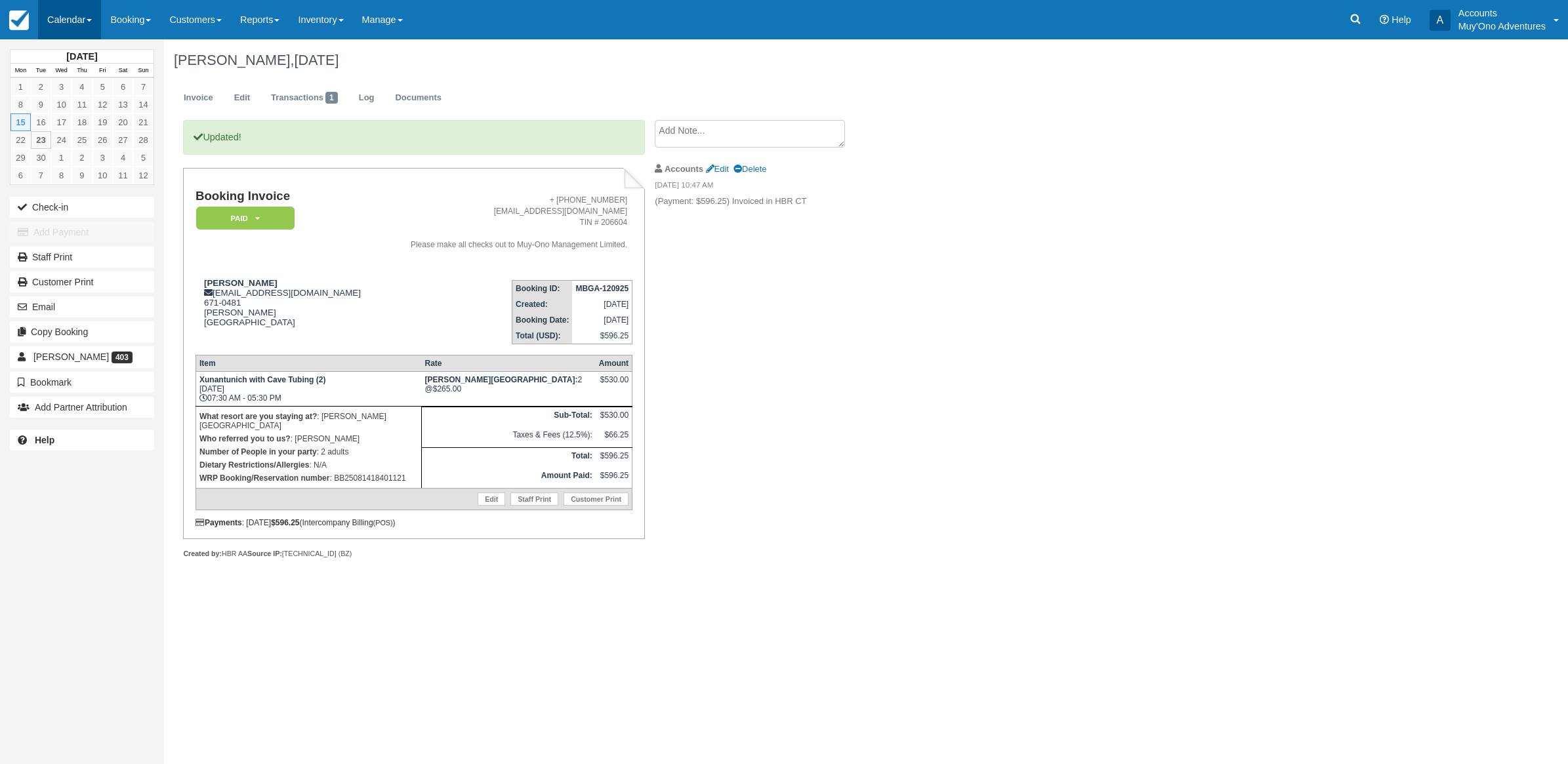
click at [70, 13] on link "Calendar" at bounding box center [69, 20] width 63 height 39
click at [106, 123] on link "Month" at bounding box center [90, 124] width 103 height 28
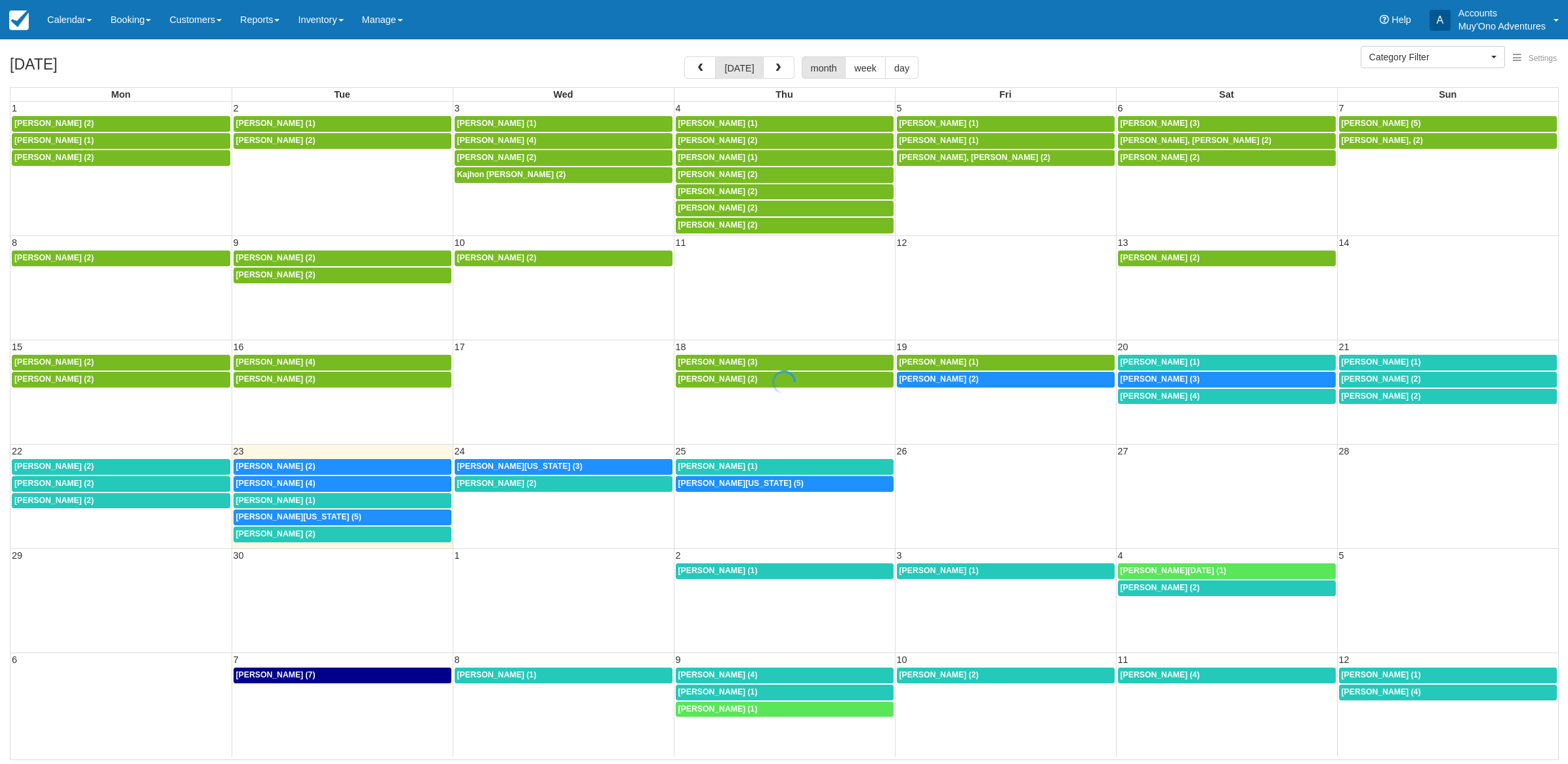
select select
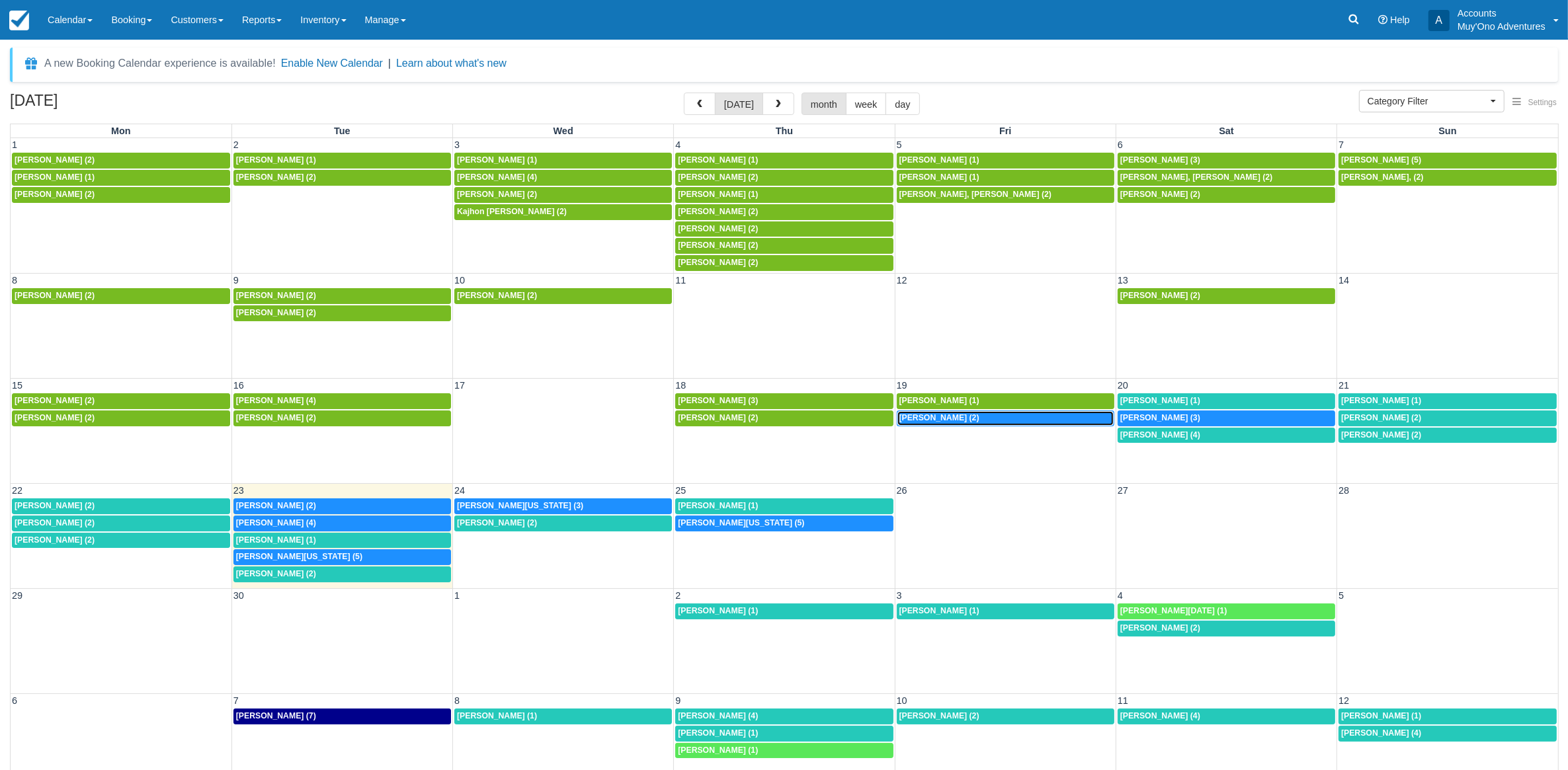
click at [947, 417] on span "Micaela Capelle (2)" at bounding box center [939, 418] width 80 height 10
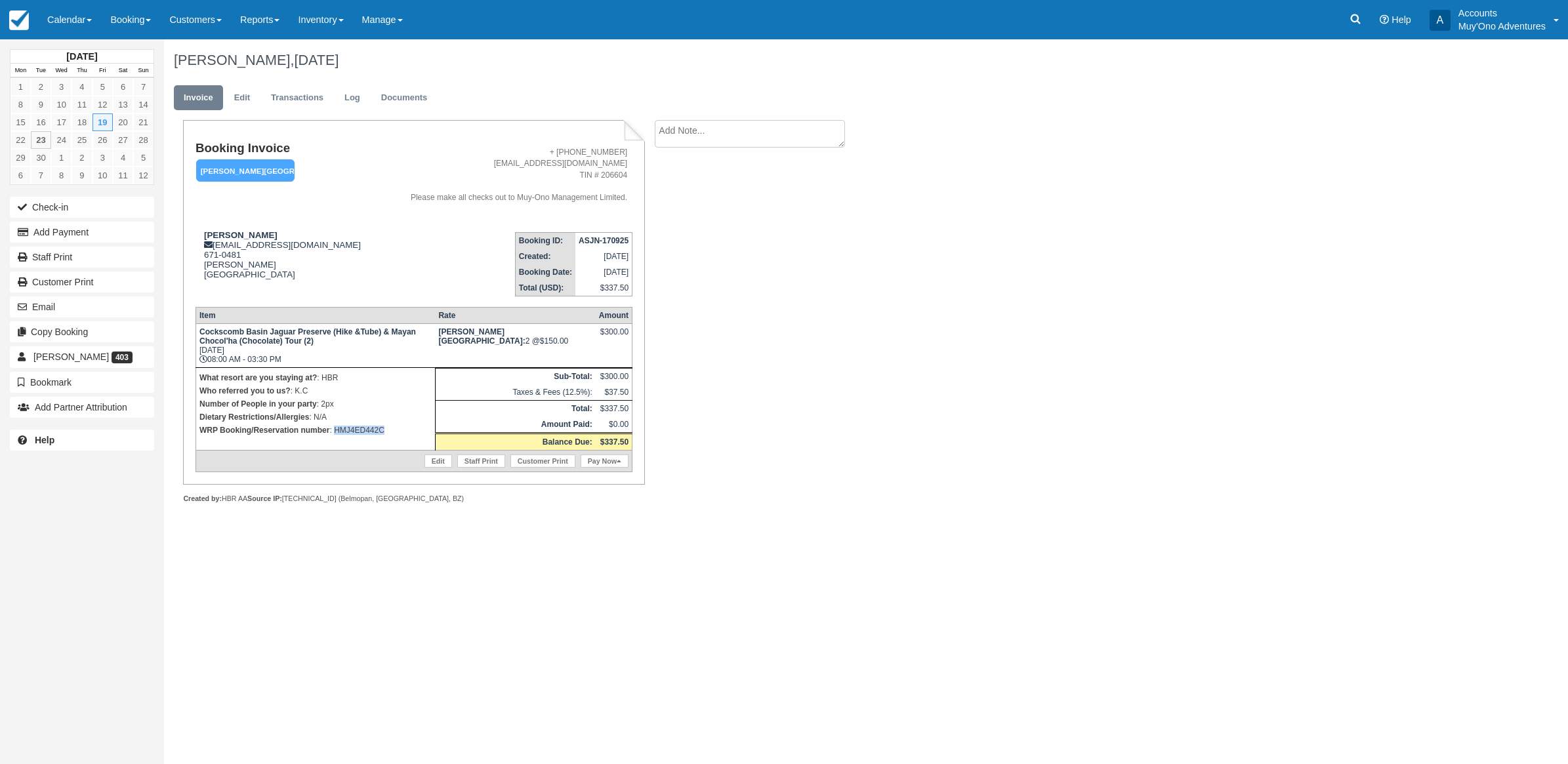
drag, startPoint x: 407, startPoint y: 430, endPoint x: 336, endPoint y: 440, distance: 71.7
click at [336, 440] on td "What resort are you staying at? : HBR Who referred you to us? : K.C Number of P…" at bounding box center [315, 408] width 240 height 83
copy p "HMJ4ED442C"
